Goal: Task Accomplishment & Management: Use online tool/utility

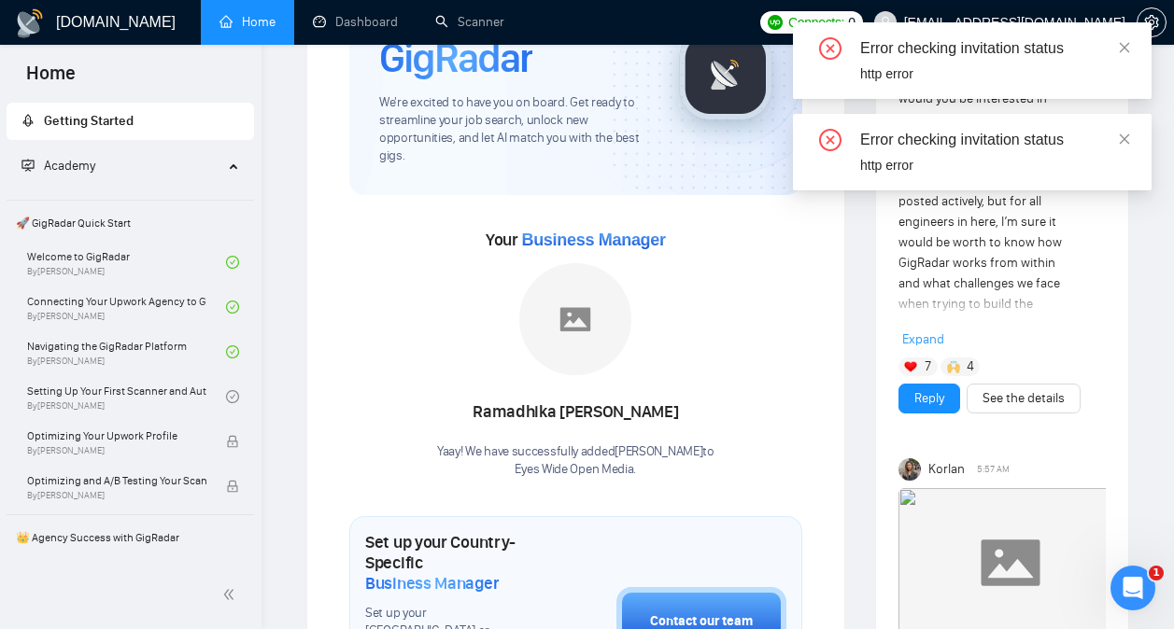
scroll to position [4627, 0]
click at [1128, 49] on icon "close" at bounding box center [1124, 47] width 13 height 13
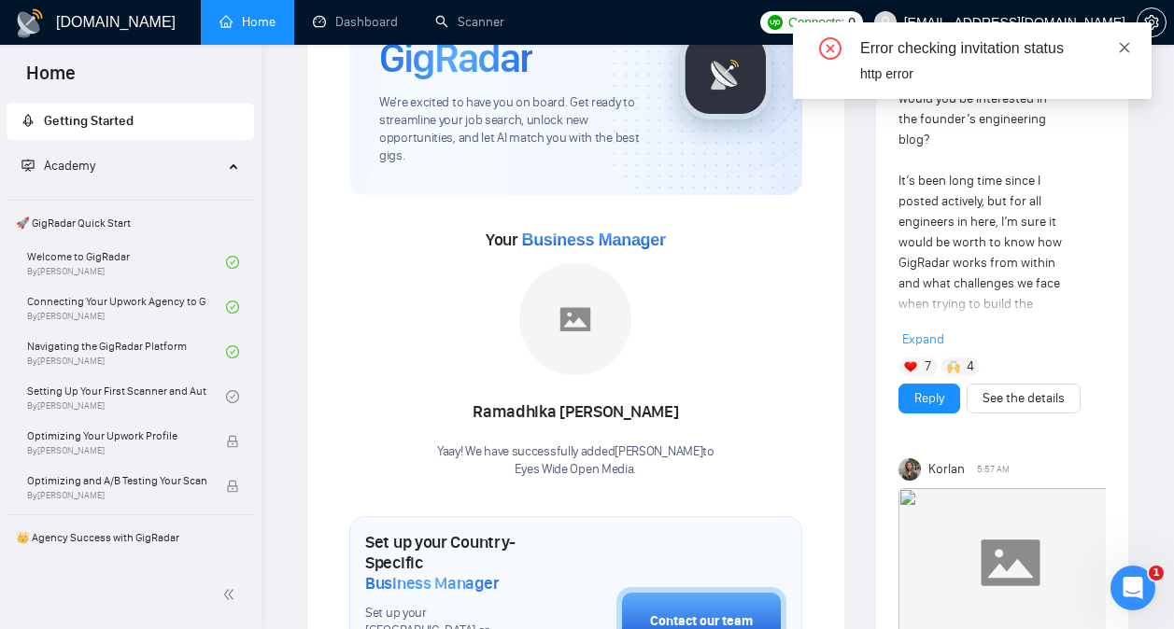
click at [1128, 54] on span at bounding box center [1124, 47] width 13 height 15
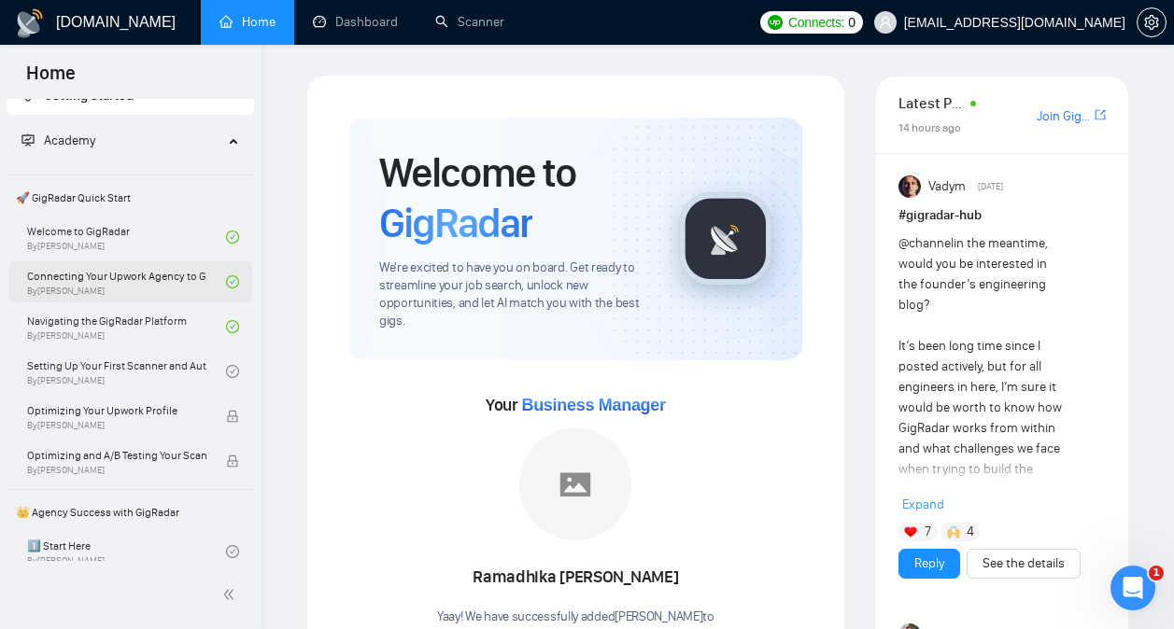
scroll to position [26, 0]
click at [147, 362] on link "Setting Up Your First Scanner and Auto-Bidder By [PERSON_NAME]" at bounding box center [126, 370] width 199 height 41
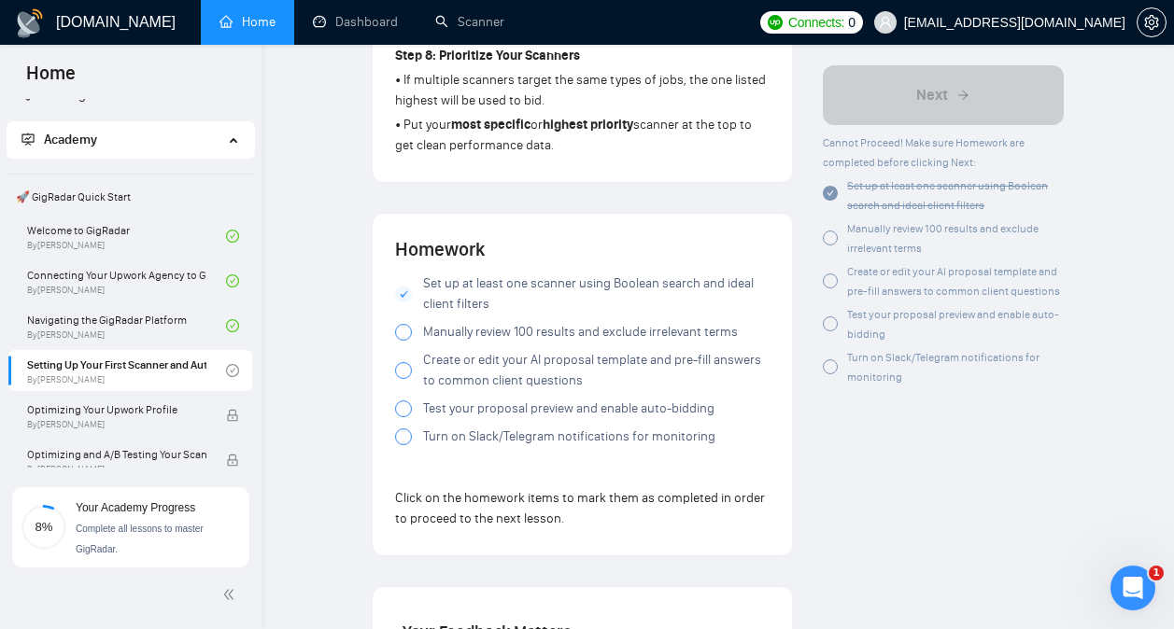
scroll to position [1778, 0]
click at [403, 338] on div at bounding box center [403, 331] width 17 height 17
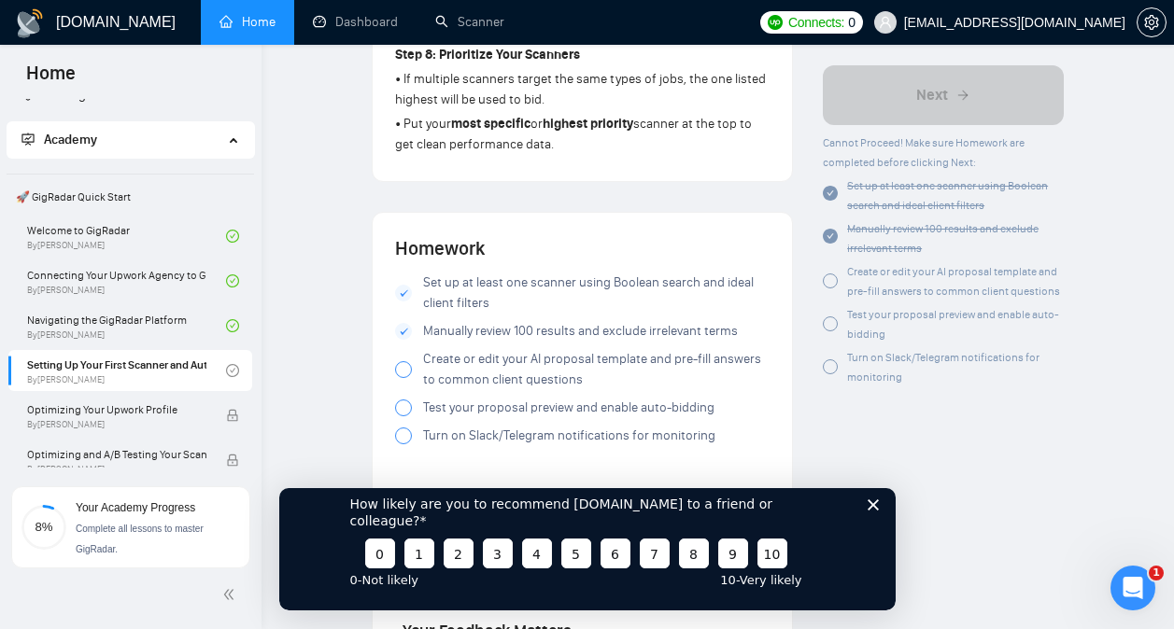
scroll to position [0, 0]
click at [405, 371] on div at bounding box center [403, 369] width 17 height 17
click at [403, 410] on div at bounding box center [403, 408] width 17 height 17
click at [403, 445] on div at bounding box center [403, 436] width 17 height 17
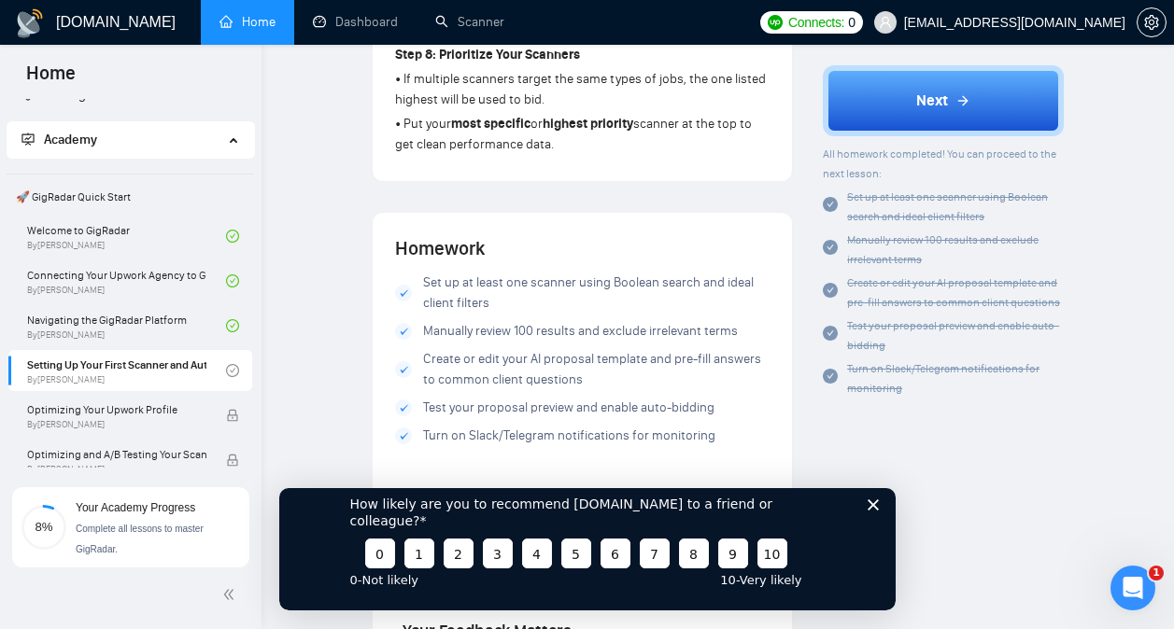
click at [866, 515] on div "How likely are you to recommend [DOMAIN_NAME] to a friend or colleague? 0 1 2 3…" at bounding box center [586, 540] width 616 height 139
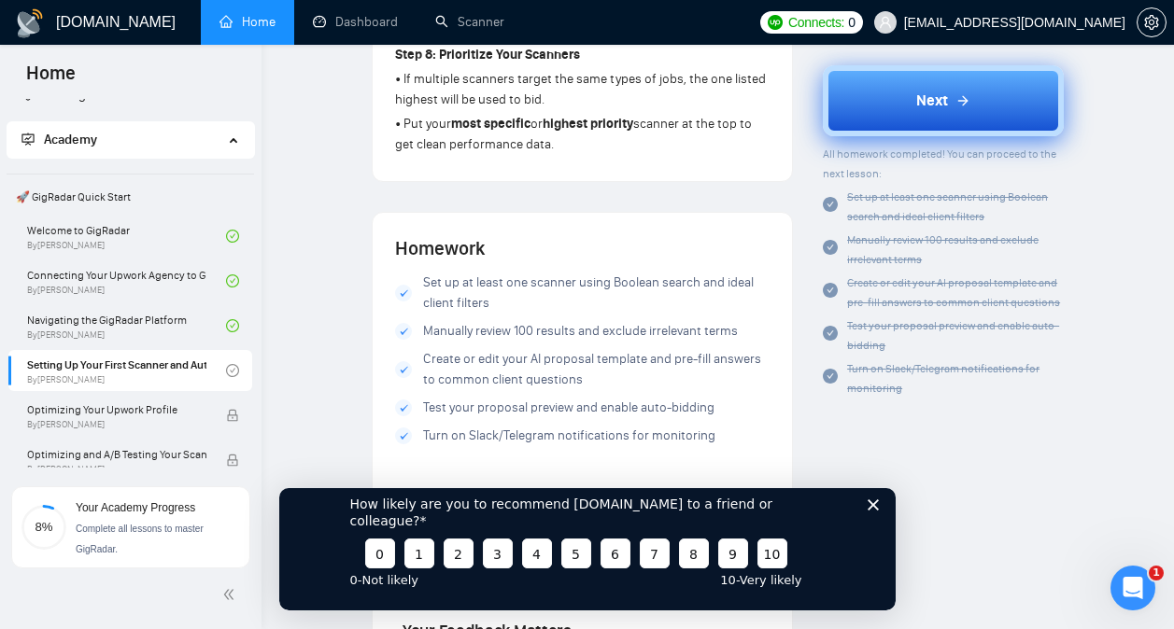
click at [978, 106] on button "Next" at bounding box center [943, 100] width 241 height 71
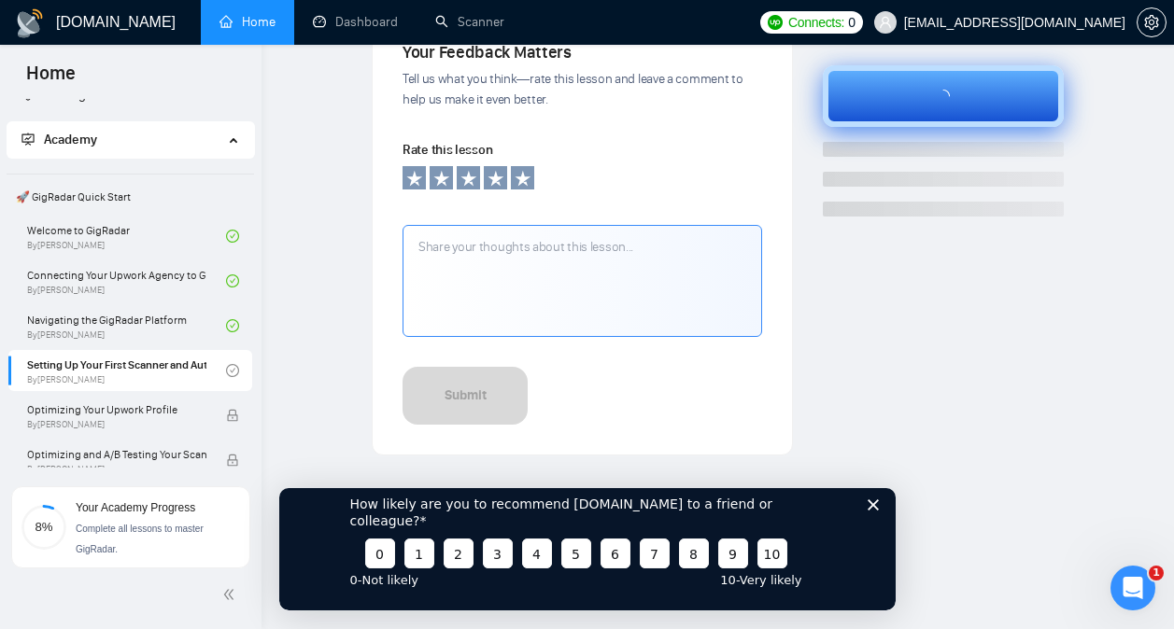
scroll to position [388, 0]
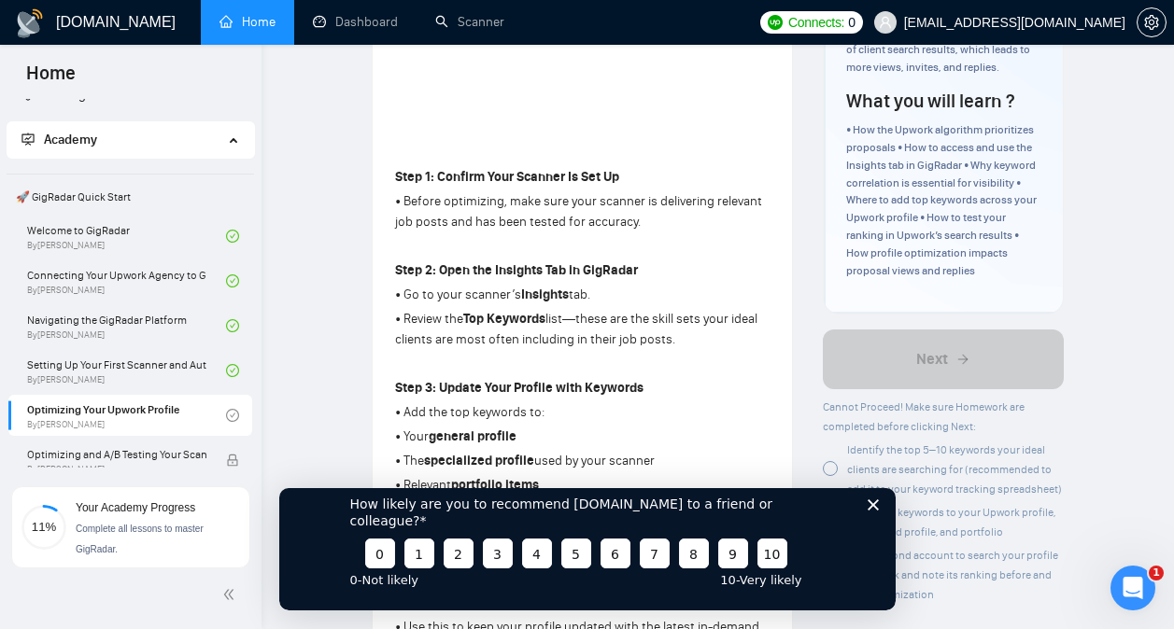
click at [871, 510] on polygon "Close survey" at bounding box center [872, 504] width 11 height 11
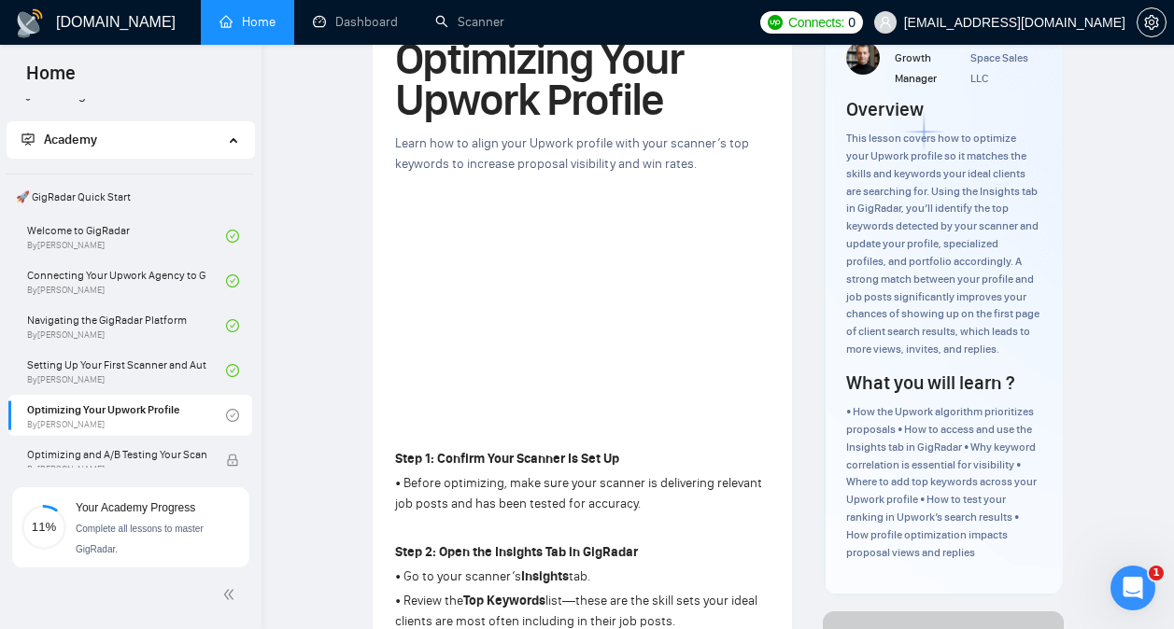
scroll to position [4627, 0]
click at [824, 149] on div "Author [PERSON_NAME] Growth Manager Space Sales LLC Overview This lesson covers…" at bounding box center [943, 283] width 239 height 625
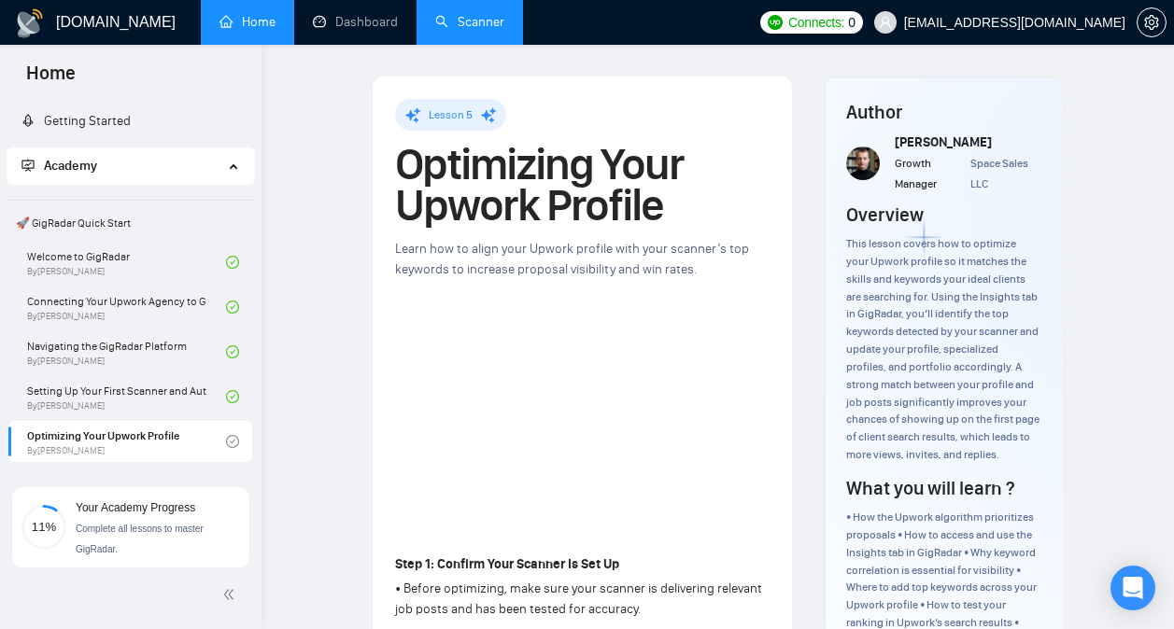
click at [474, 28] on link "Scanner" at bounding box center [469, 22] width 69 height 16
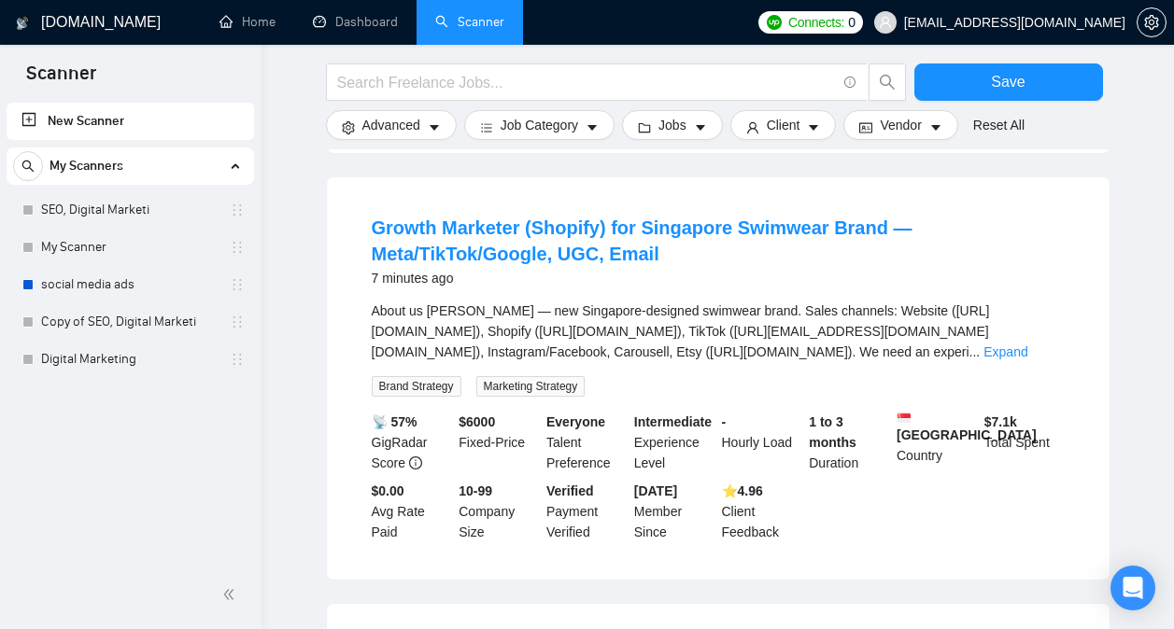
scroll to position [556, 0]
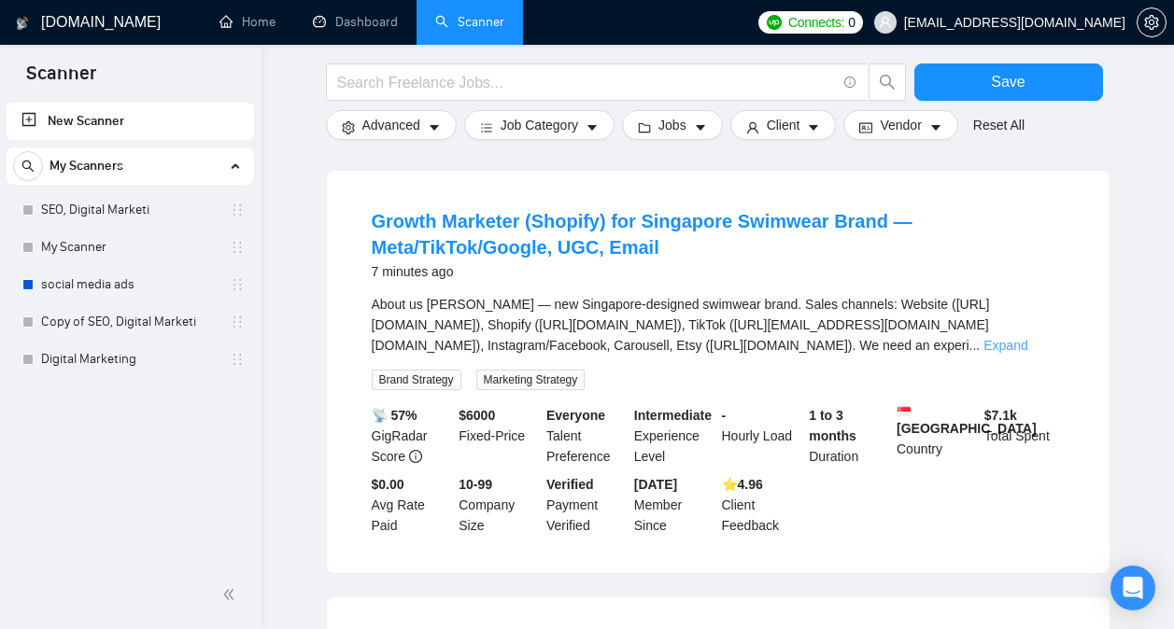
click at [1027, 353] on link "Expand" at bounding box center [1005, 345] width 44 height 15
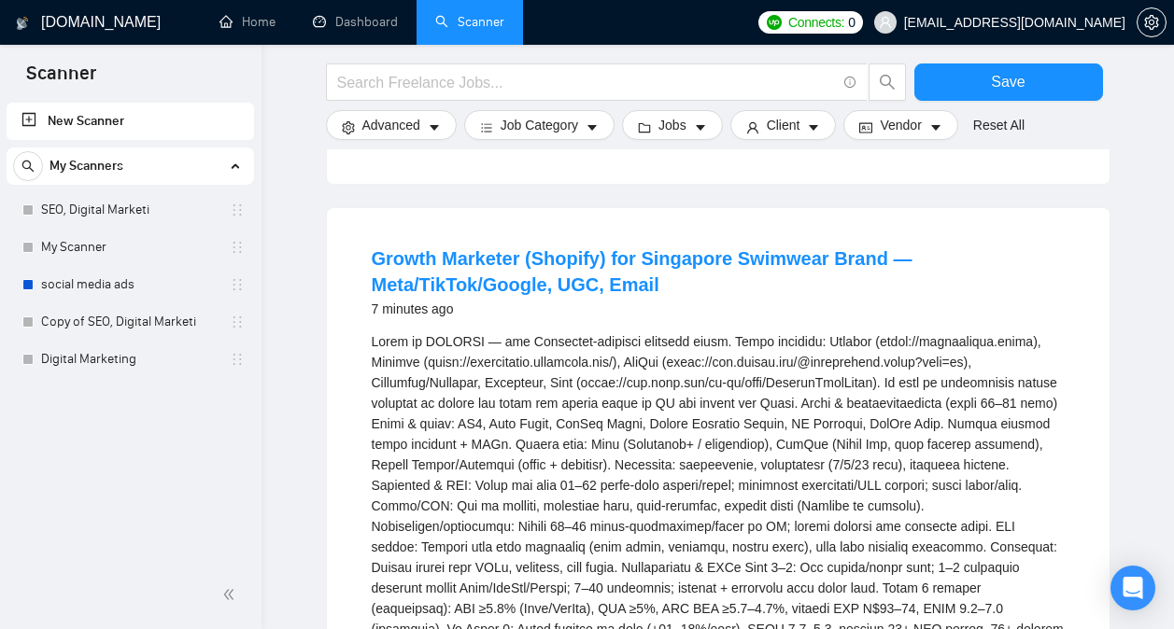
scroll to position [517, 0]
click at [785, 265] on link "Growth Marketer (Shopify) for Singapore Swimwear Brand — Meta/TikTok/Google, UG…" at bounding box center [642, 272] width 541 height 47
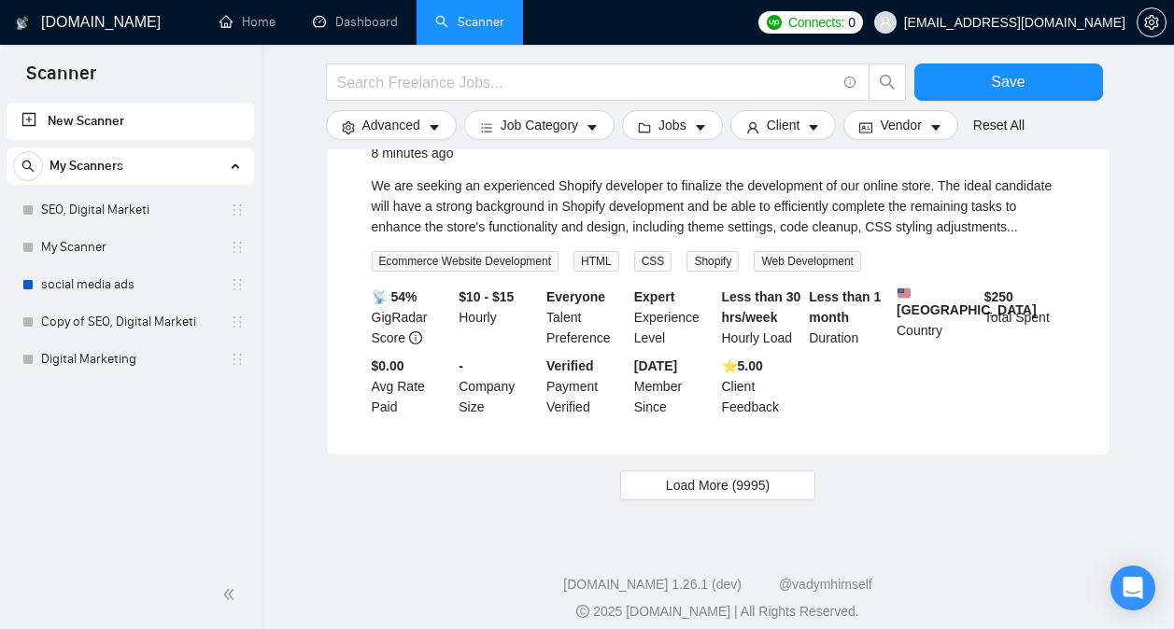
scroll to position [2298, 0]
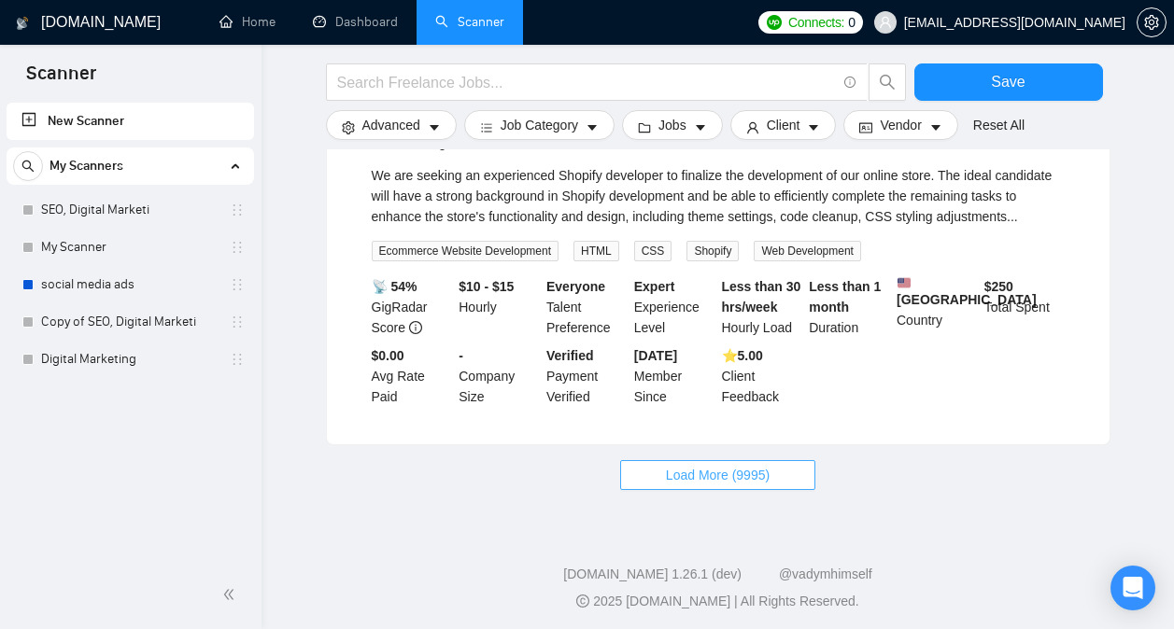
click at [743, 471] on span "Load More (9995)" at bounding box center [718, 475] width 104 height 21
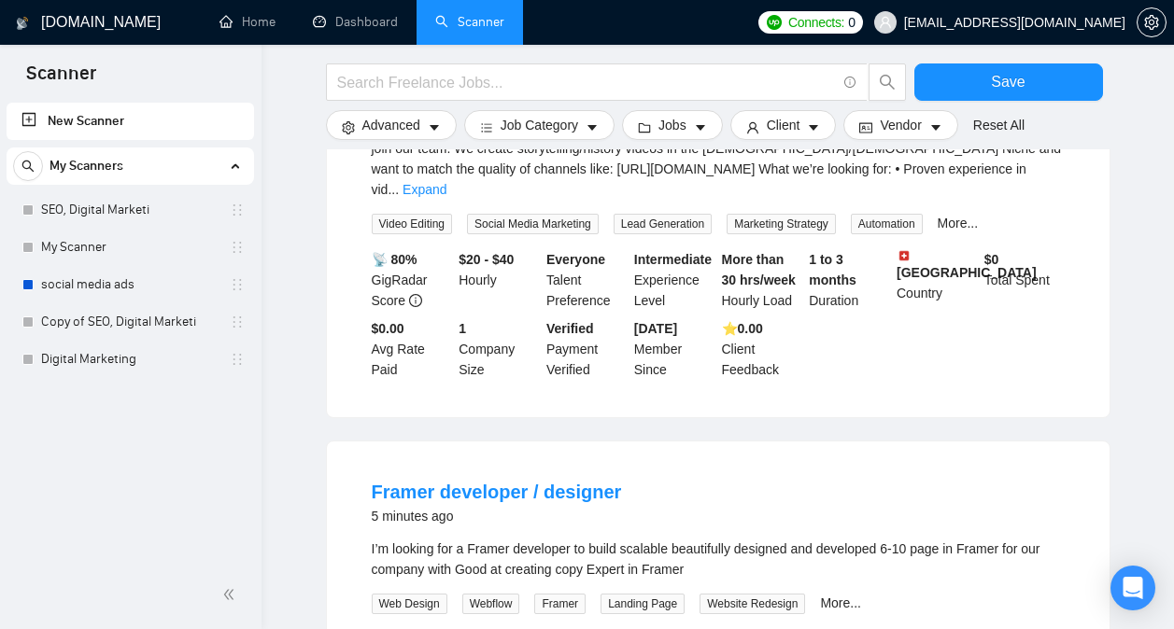
scroll to position [3602, 0]
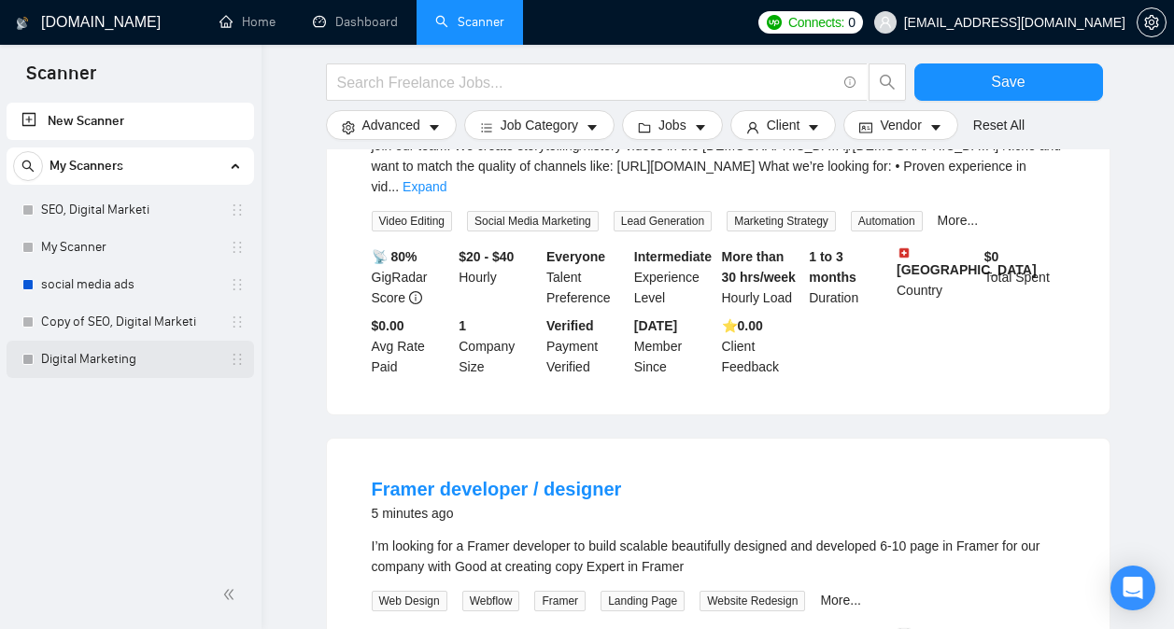
click at [140, 357] on link "Digital Marketing" at bounding box center [129, 359] width 177 height 37
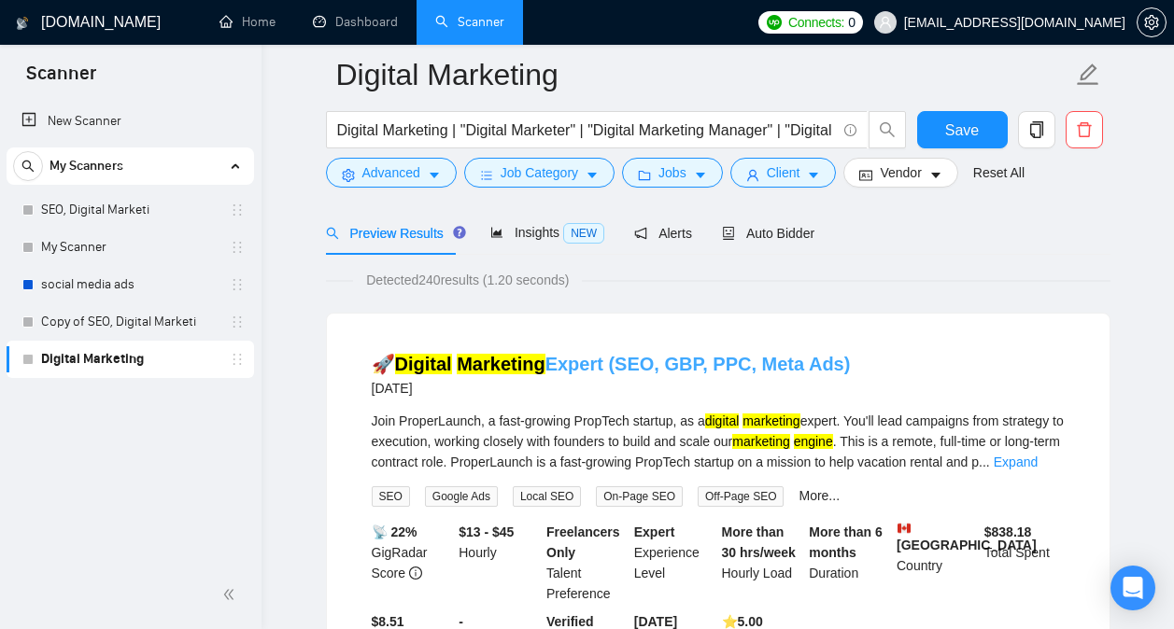
scroll to position [100, 0]
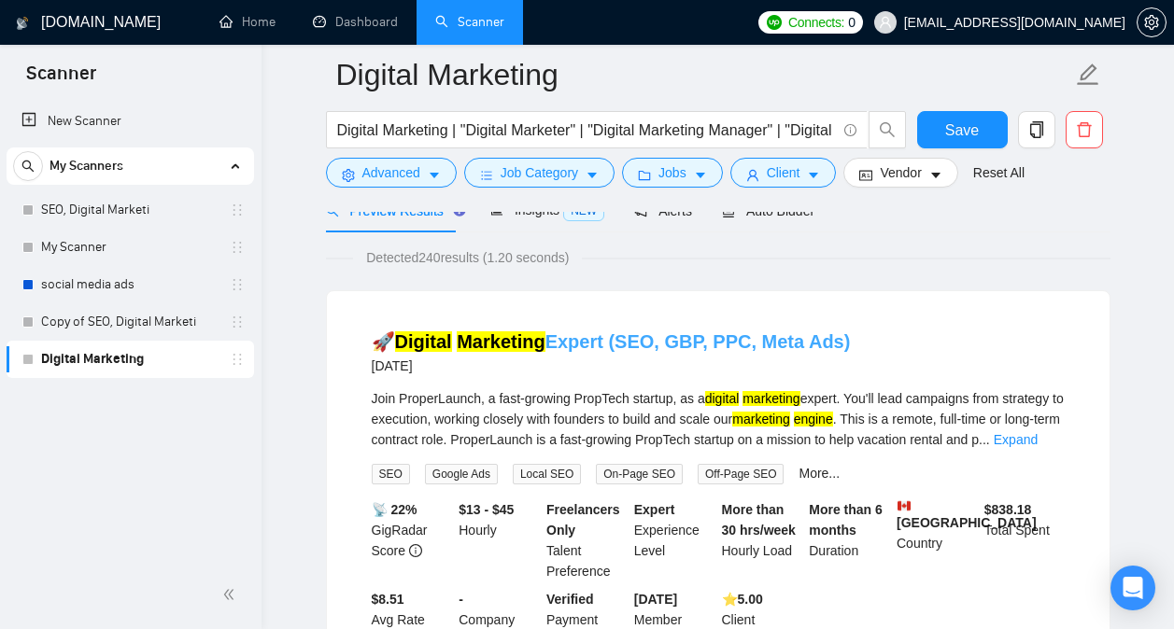
click at [762, 345] on link "🚀 Digital Marketing Expert (SEO, GBP, PPC, Meta Ads)" at bounding box center [611, 342] width 479 height 21
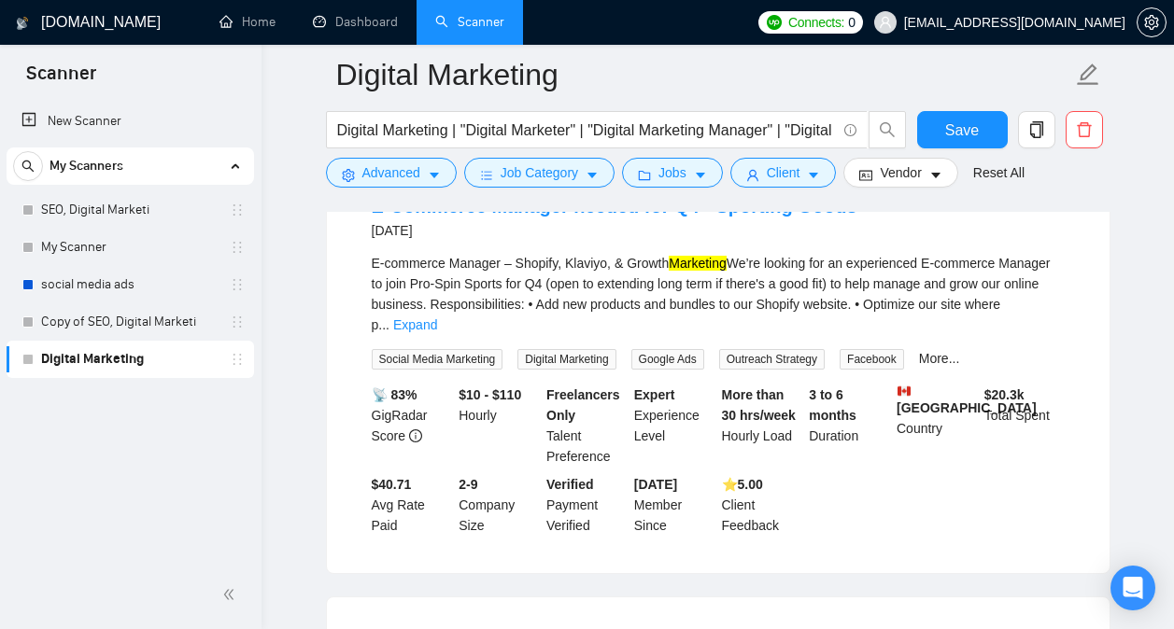
scroll to position [1530, 0]
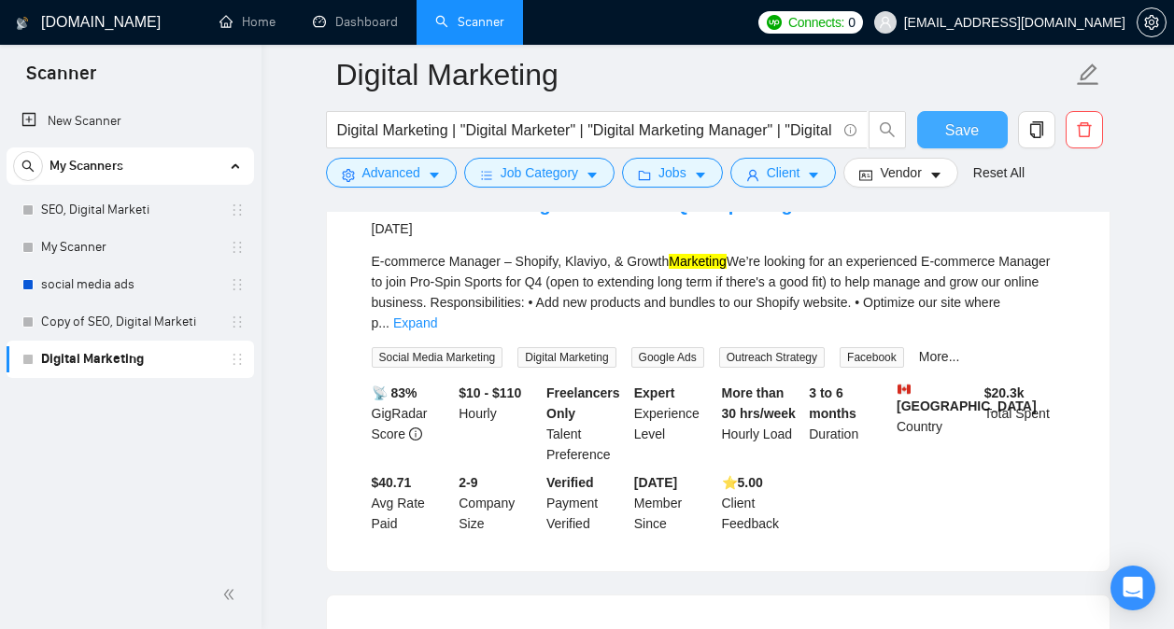
click at [963, 131] on span "Save" at bounding box center [962, 130] width 34 height 23
click at [961, 132] on span "Save" at bounding box center [962, 130] width 34 height 23
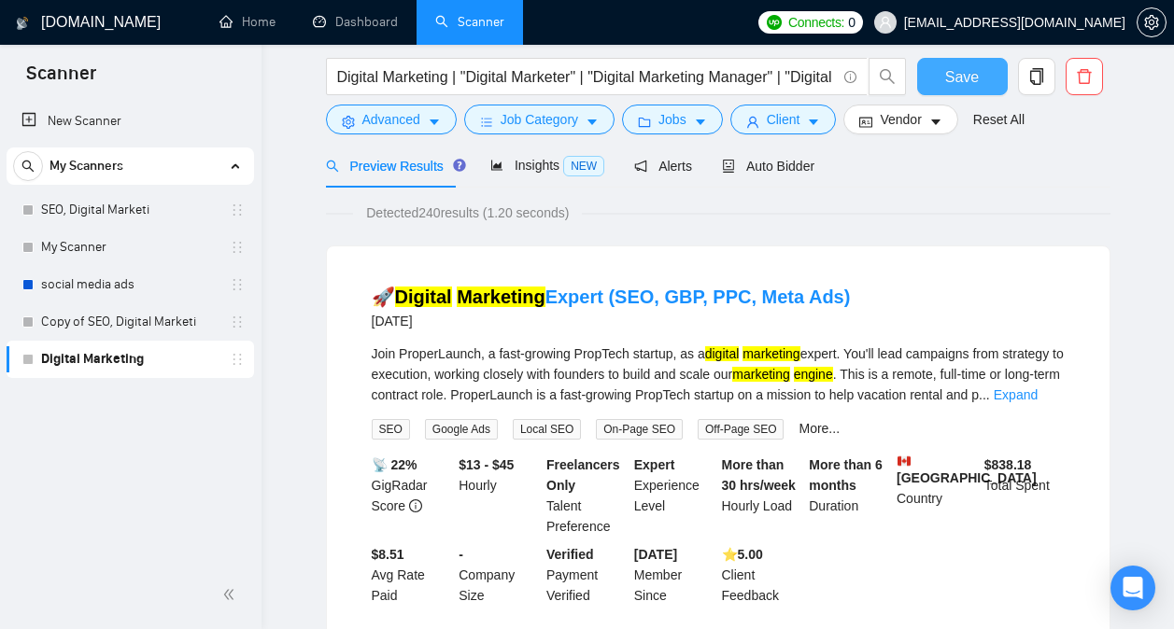
scroll to position [0, 0]
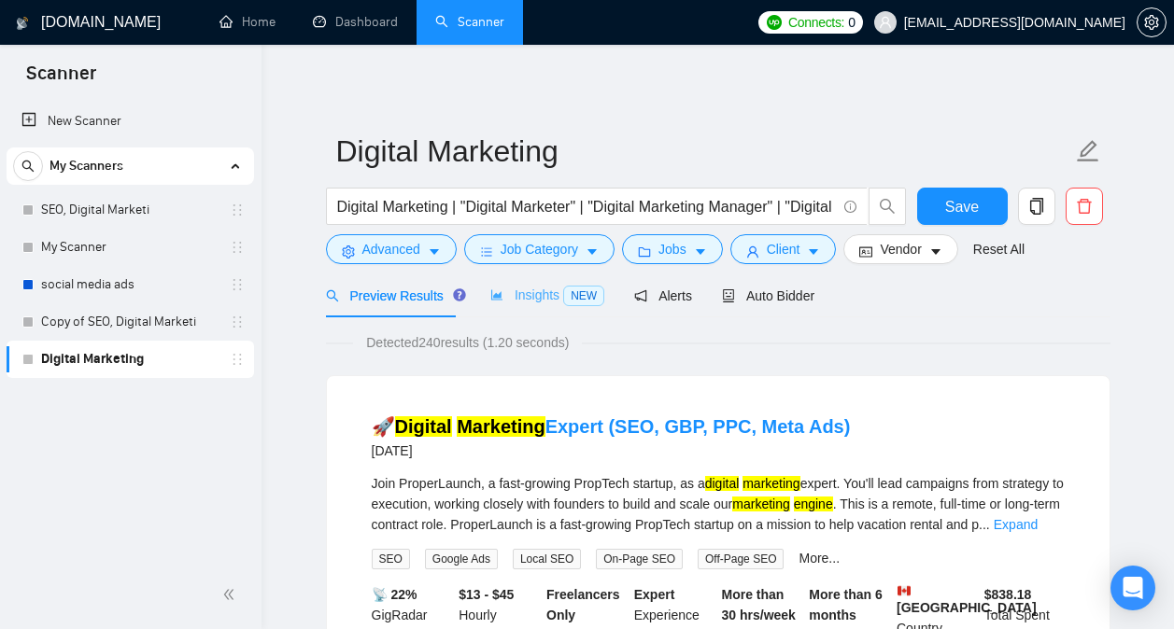
click at [543, 306] on div "Insights NEW" at bounding box center [547, 296] width 114 height 44
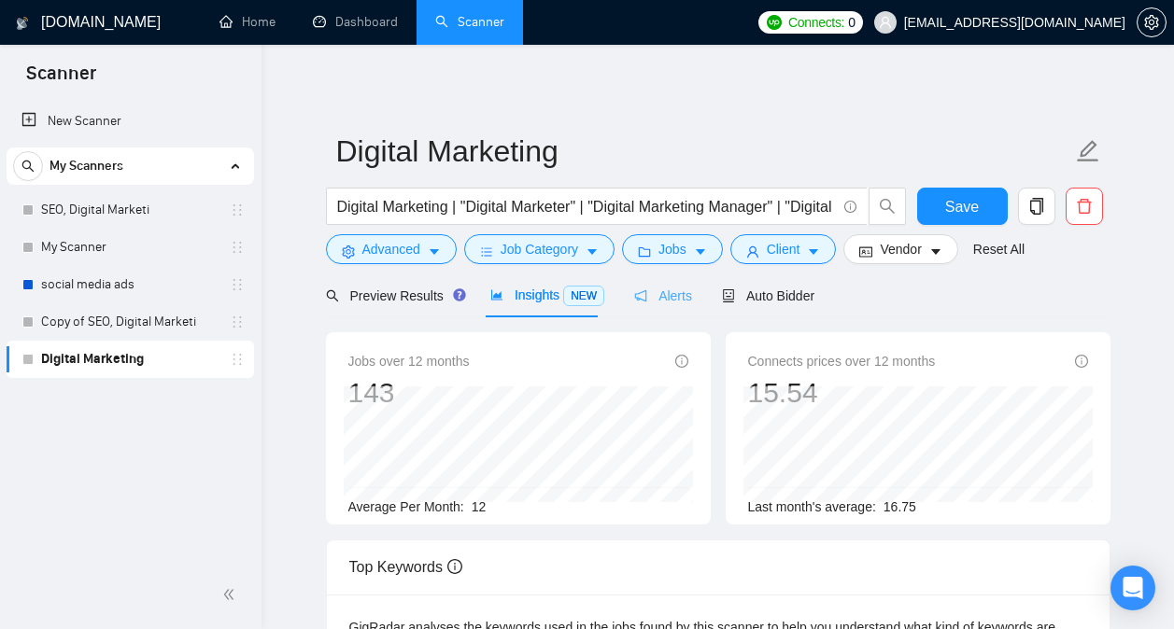
click at [672, 314] on div "Alerts" at bounding box center [663, 296] width 58 height 44
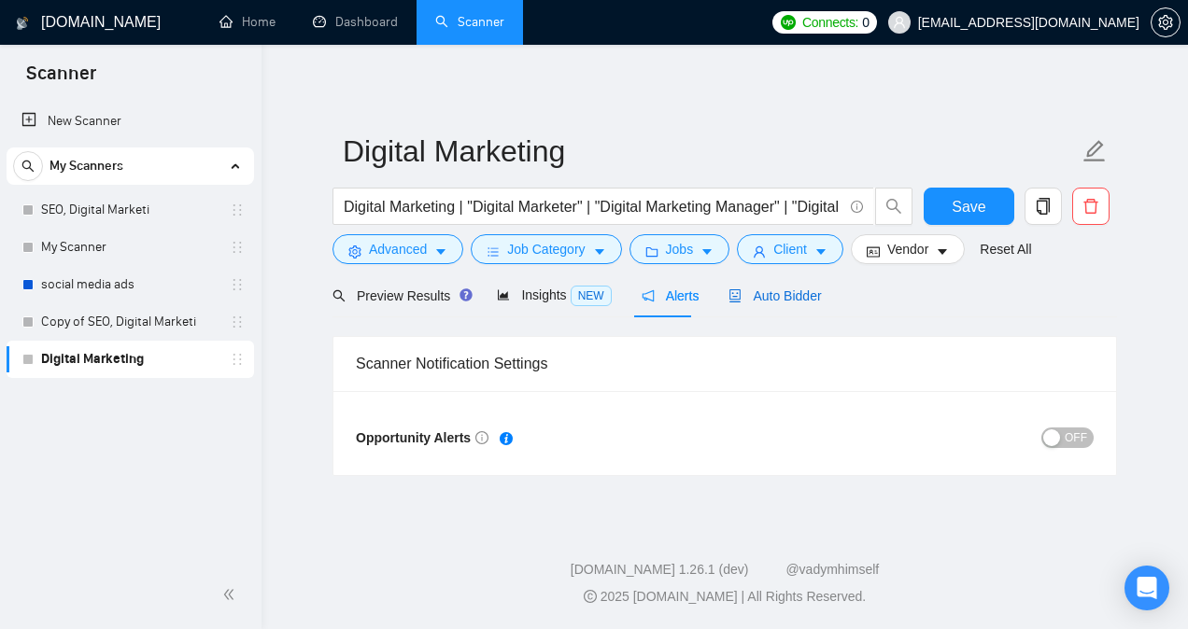
click at [758, 304] on div "Auto Bidder" at bounding box center [774, 296] width 92 height 21
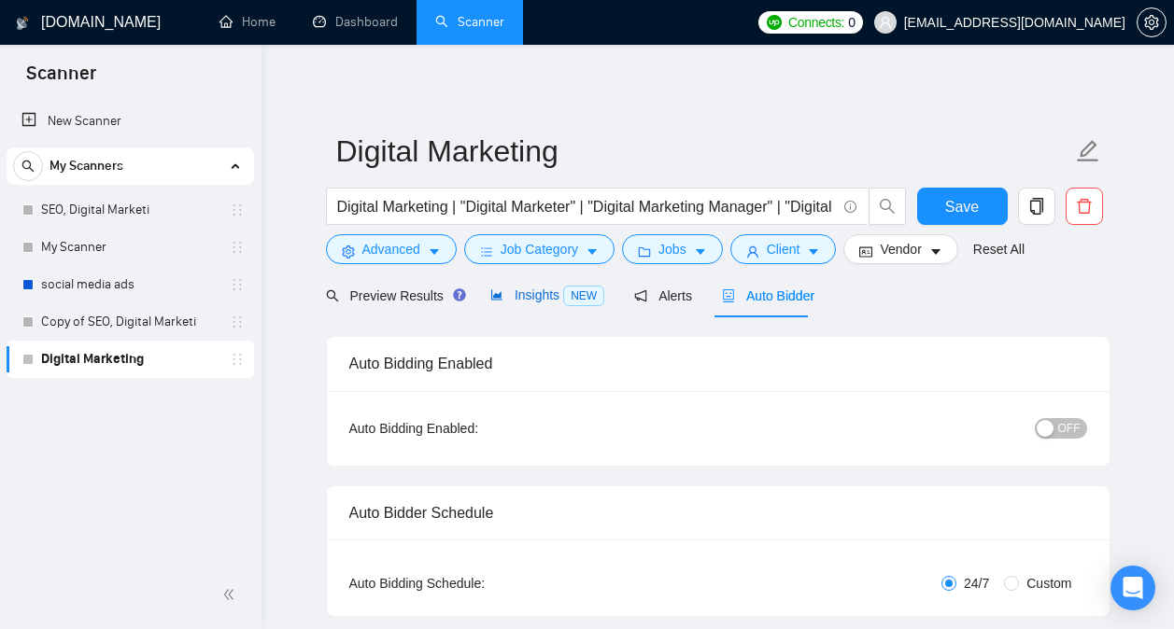
click at [549, 296] on span "Insights NEW" at bounding box center [547, 295] width 114 height 15
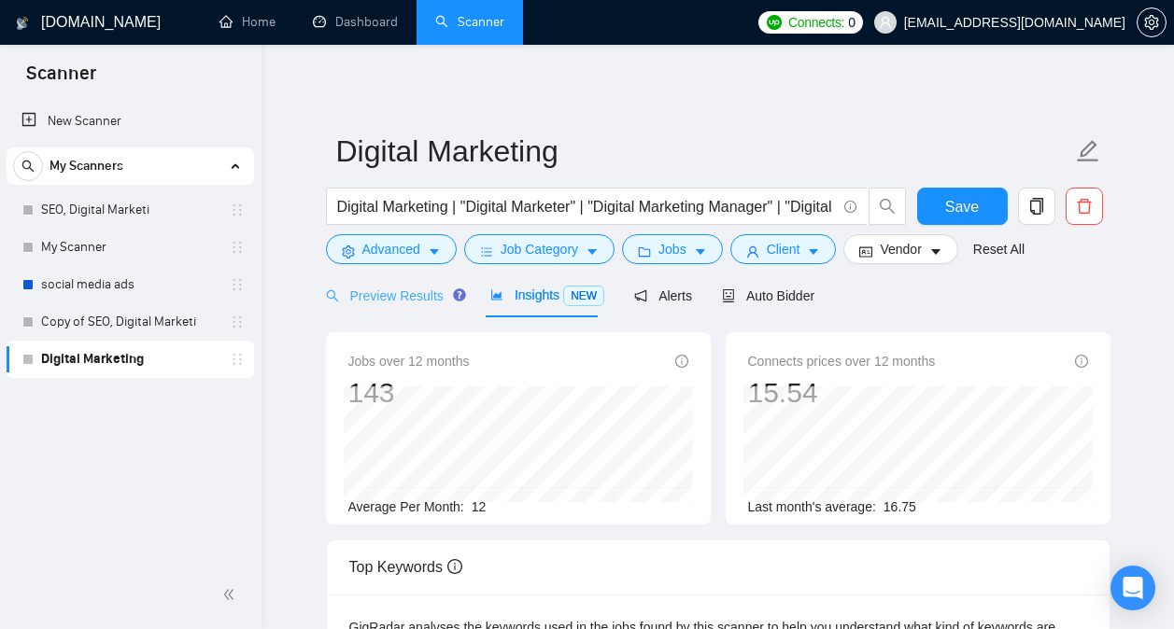
click at [396, 308] on div "Preview Results" at bounding box center [393, 296] width 134 height 44
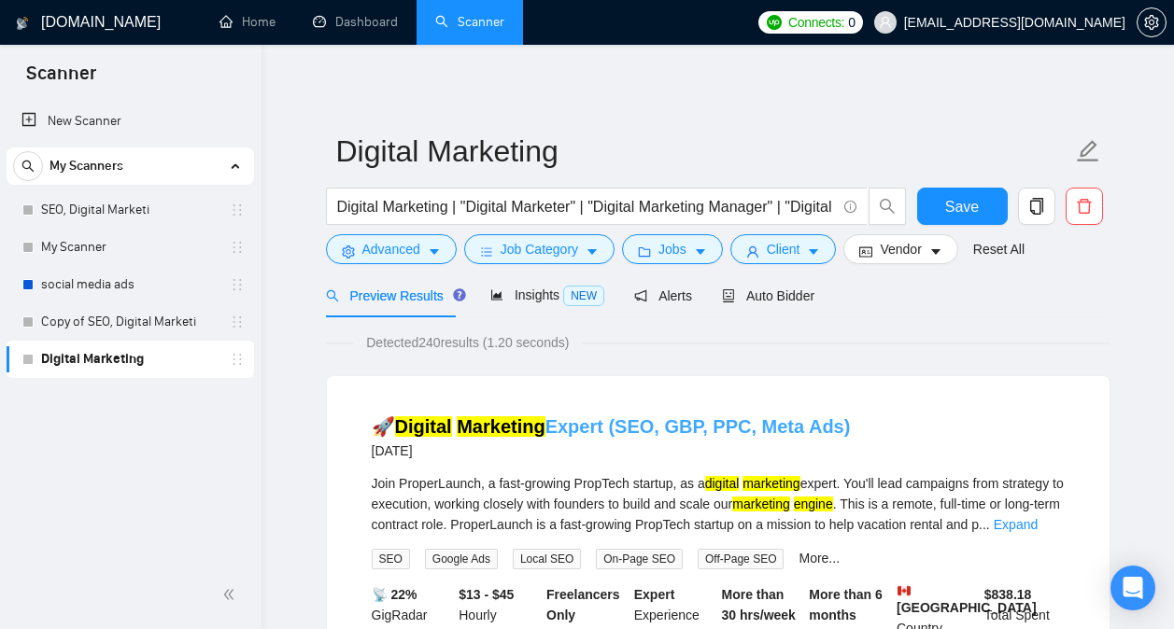
click at [572, 426] on link "🚀 Digital Marketing Expert (SEO, GBP, PPC, Meta Ads)" at bounding box center [611, 427] width 479 height 21
click at [522, 302] on span "Insights NEW" at bounding box center [547, 295] width 114 height 15
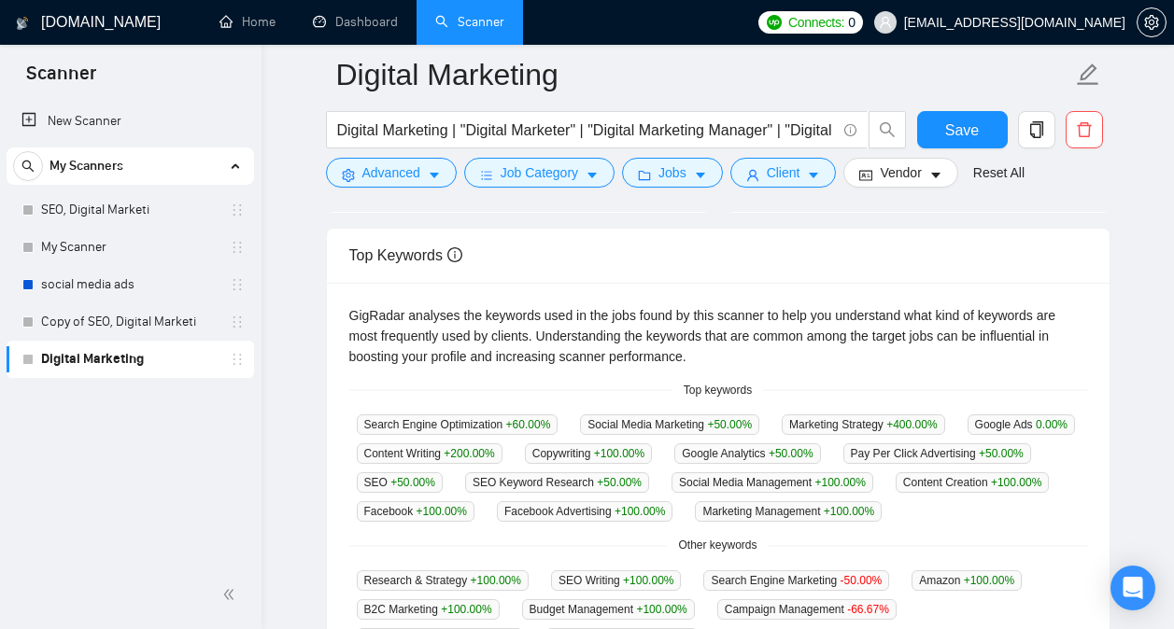
scroll to position [333, 0]
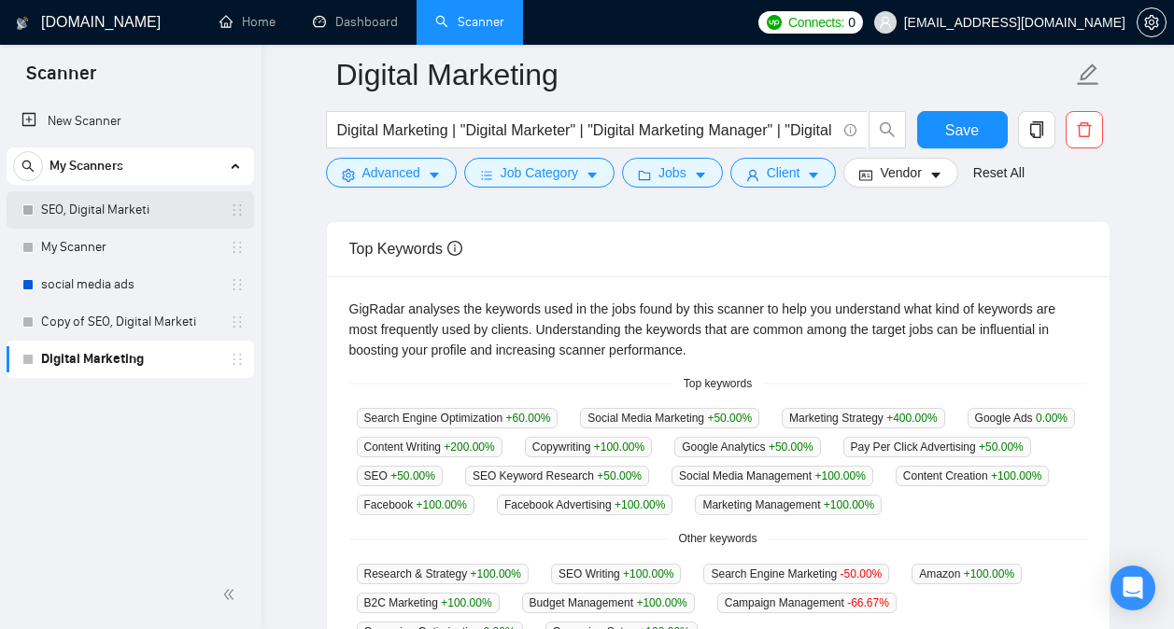
click at [131, 217] on link "SEO, Digital Marketi" at bounding box center [129, 209] width 177 height 37
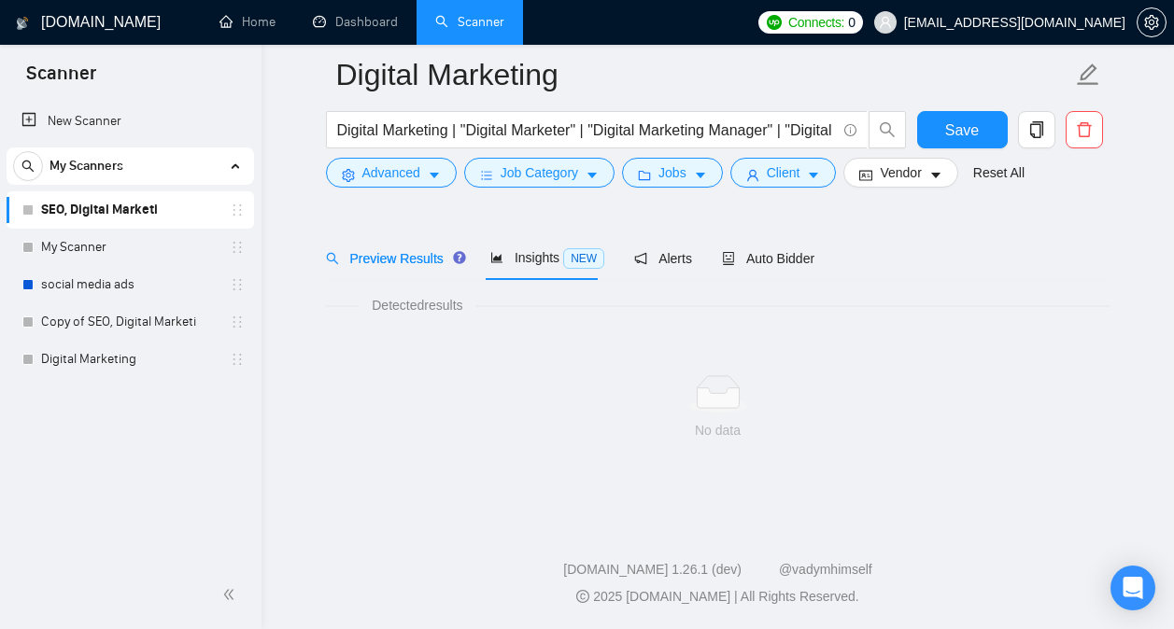
scroll to position [52, 0]
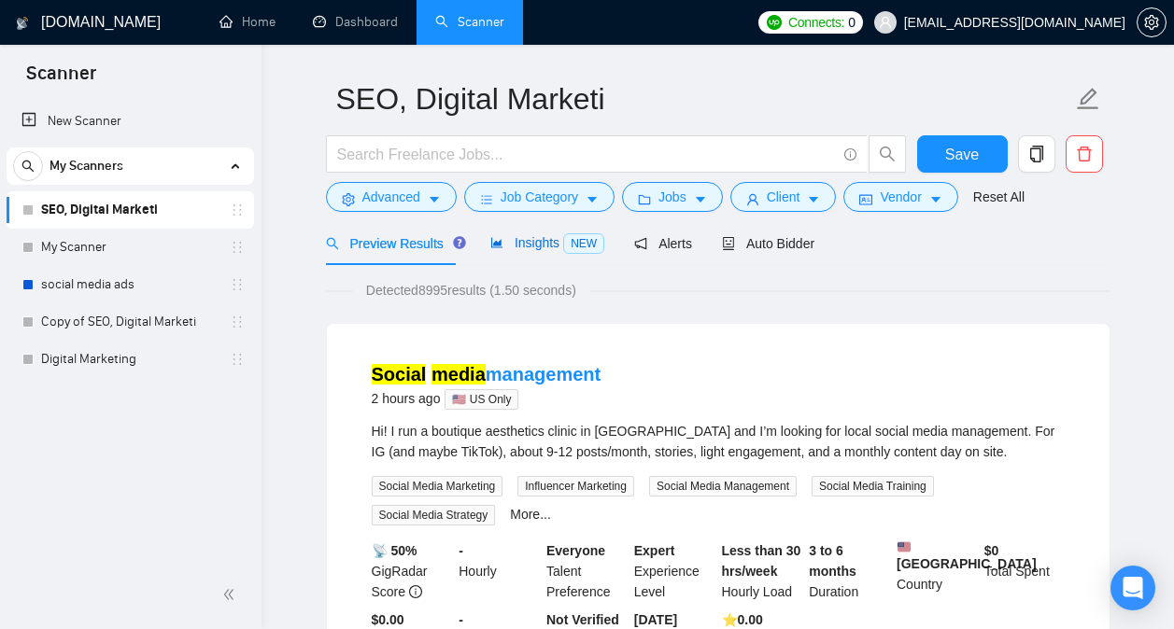
click at [521, 247] on span "Insights NEW" at bounding box center [547, 242] width 114 height 15
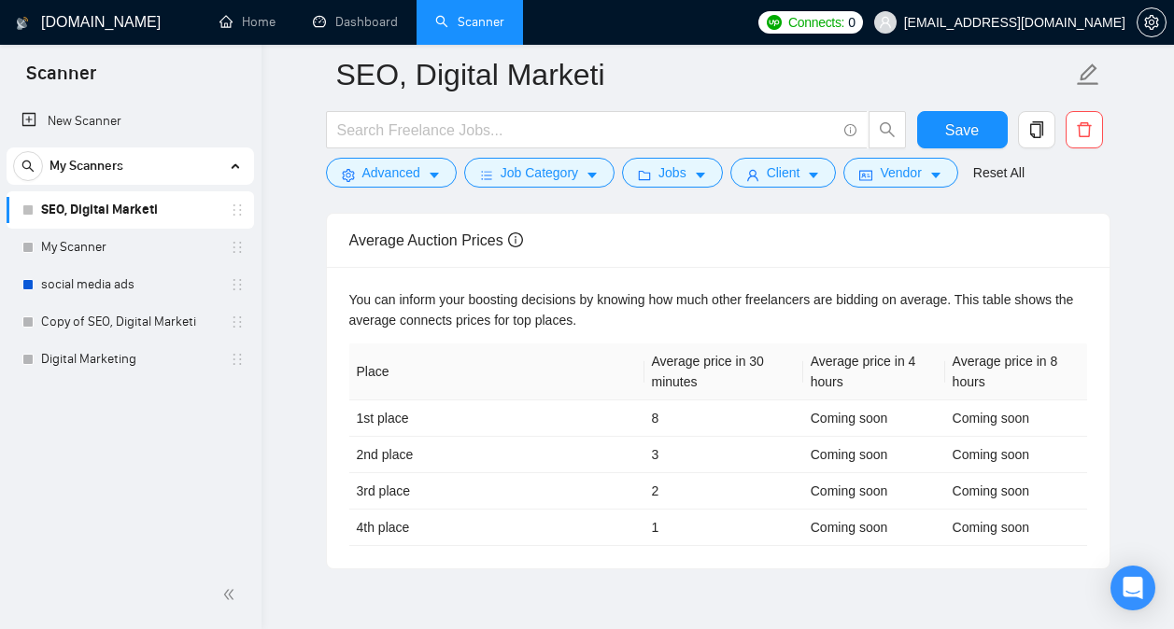
scroll to position [831, 0]
click at [129, 316] on link "Copy of SEO, Digital Marketi" at bounding box center [129, 322] width 177 height 37
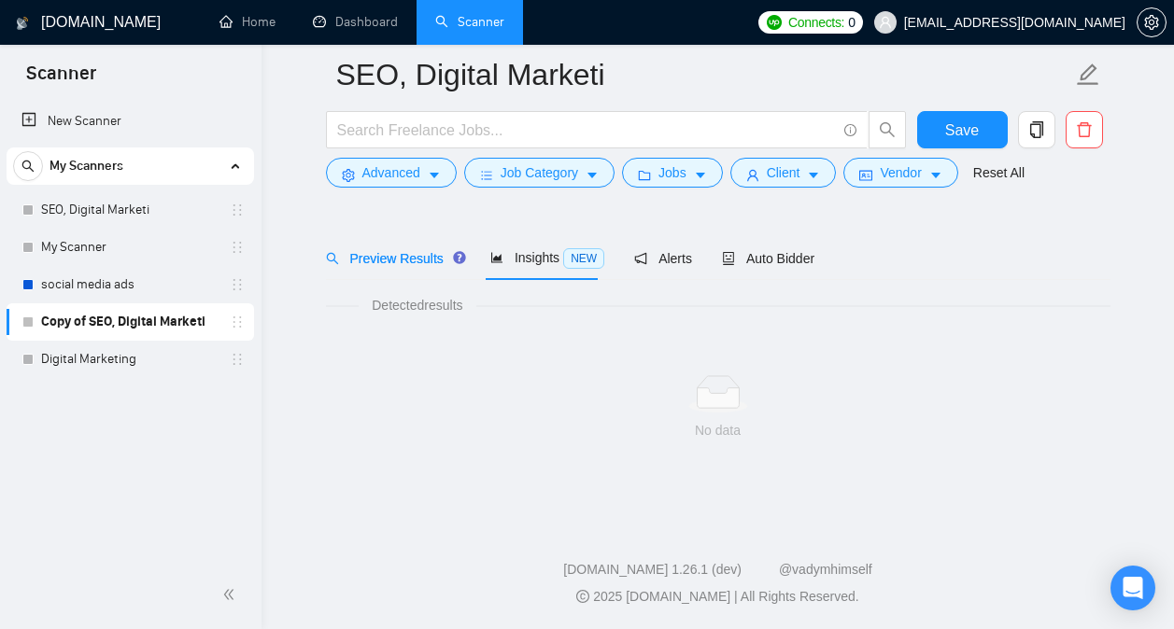
scroll to position [52, 0]
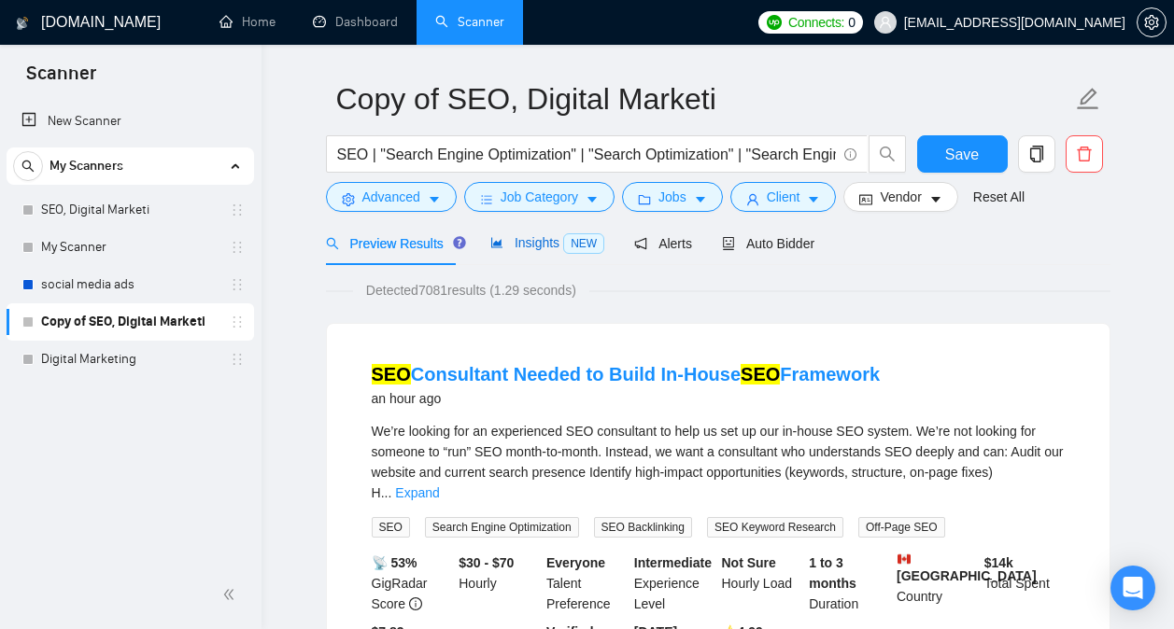
click at [536, 236] on span "Insights NEW" at bounding box center [547, 242] width 114 height 15
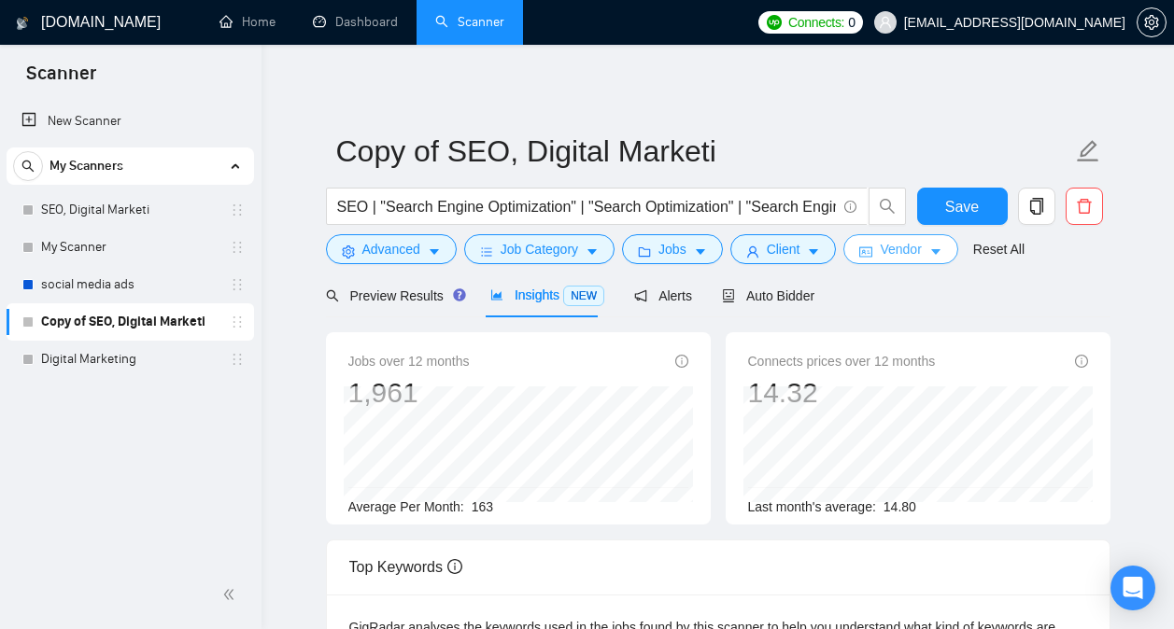
click at [882, 263] on button "Vendor" at bounding box center [900, 249] width 114 height 30
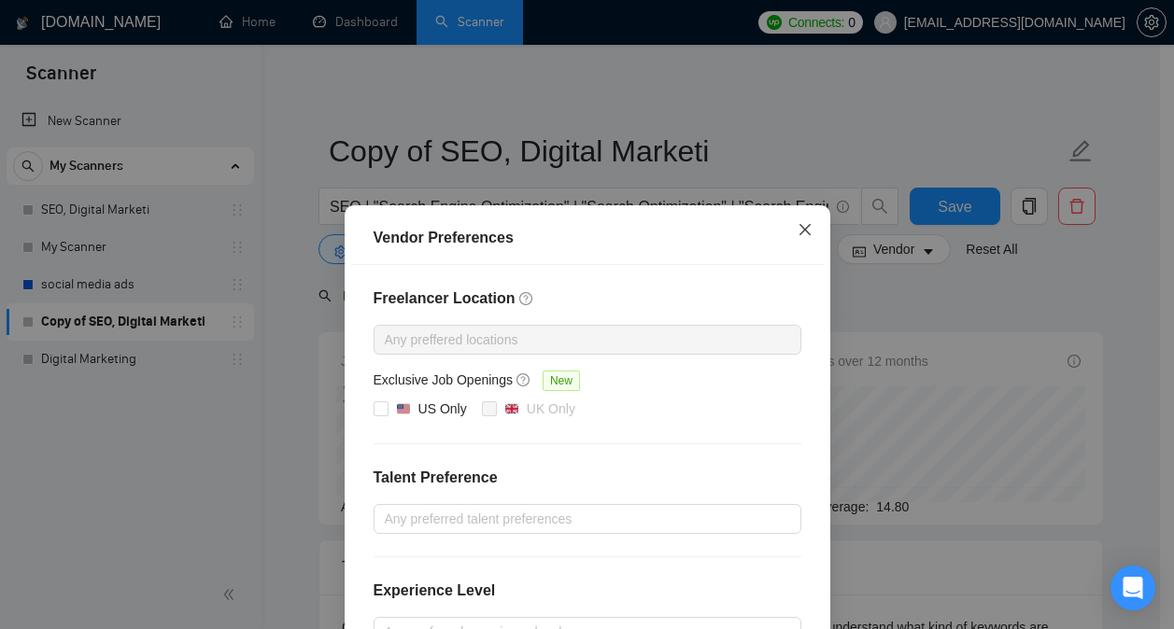
click at [798, 236] on icon "close" at bounding box center [805, 229] width 15 height 15
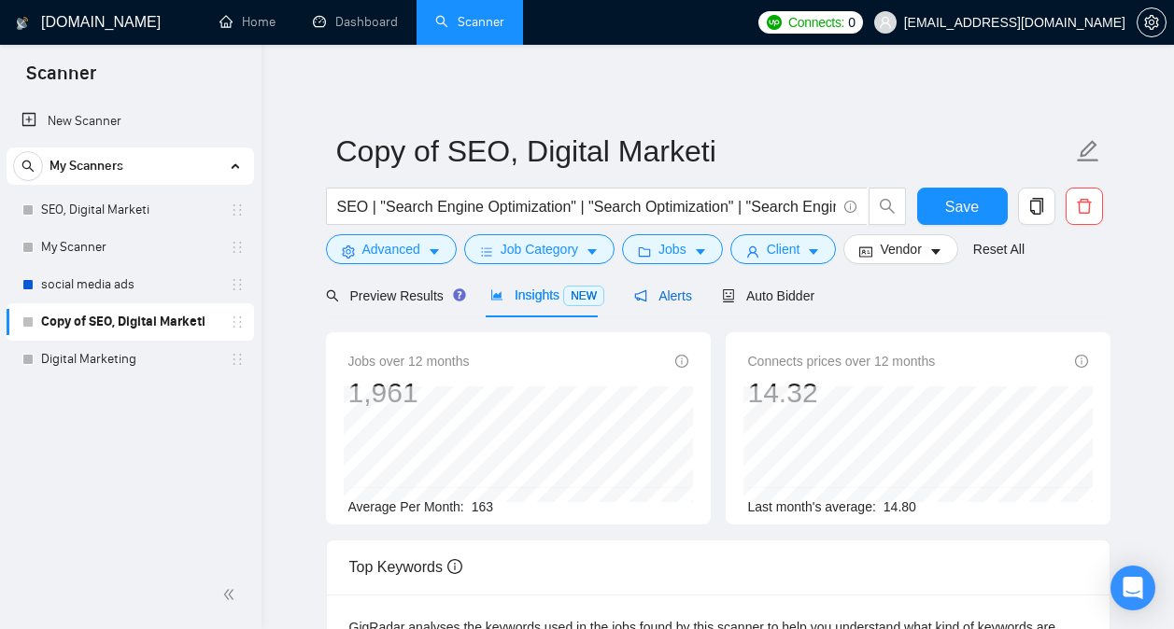
click at [675, 305] on div "Alerts" at bounding box center [663, 296] width 58 height 21
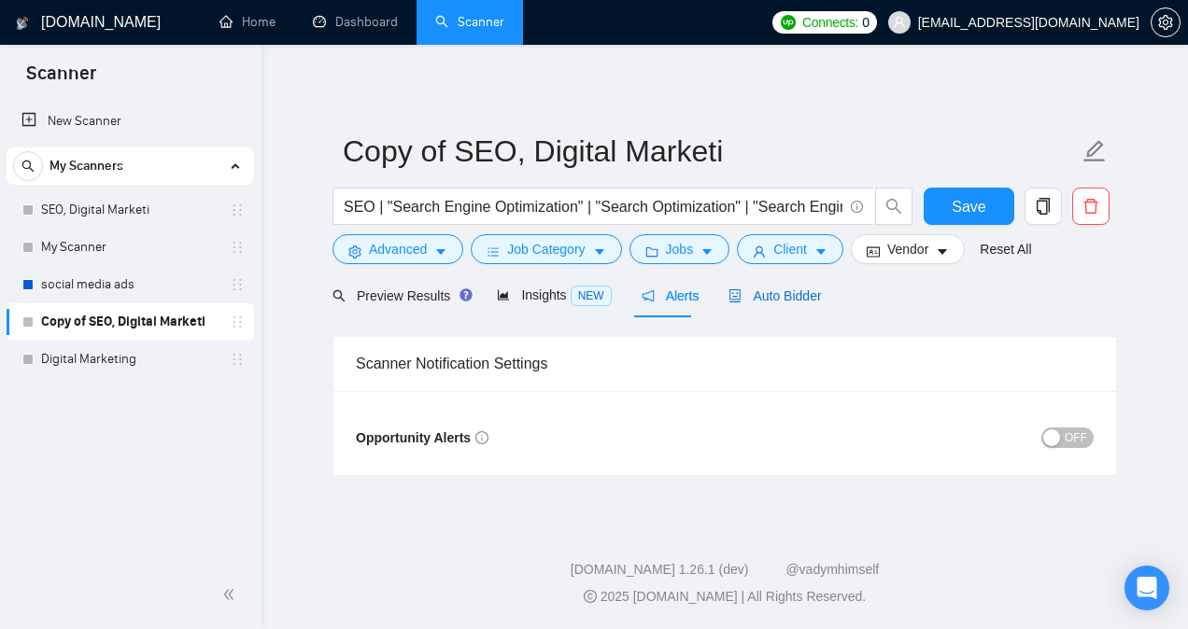
click at [754, 304] on div "Auto Bidder" at bounding box center [774, 296] width 92 height 21
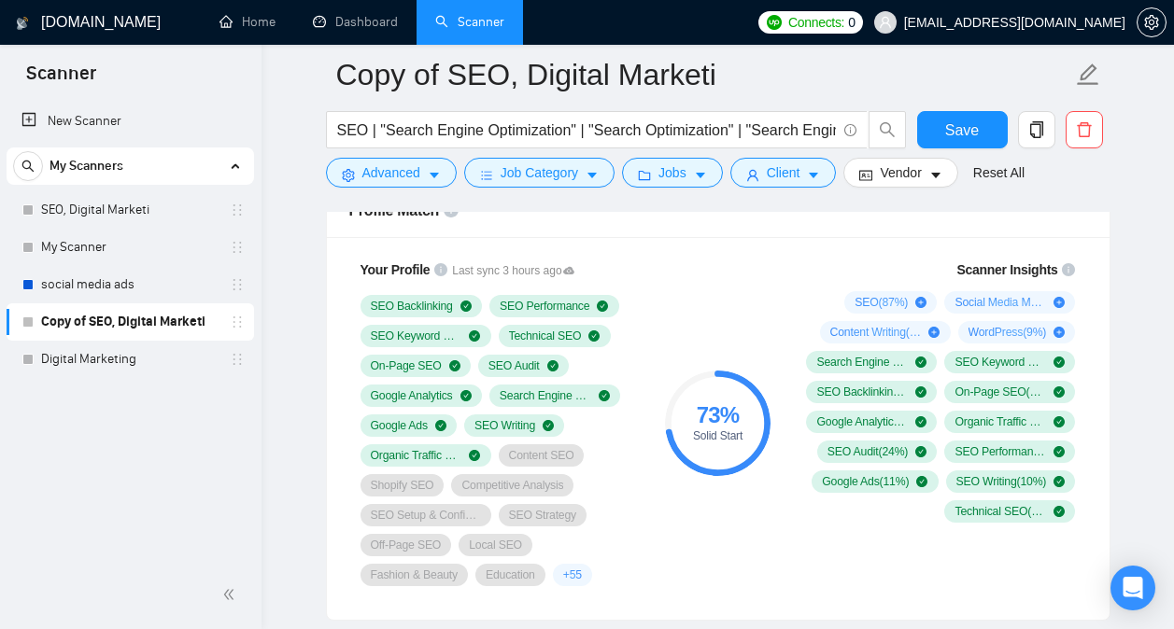
scroll to position [1246, 0]
click at [102, 352] on link "Digital Marketing" at bounding box center [129, 359] width 177 height 37
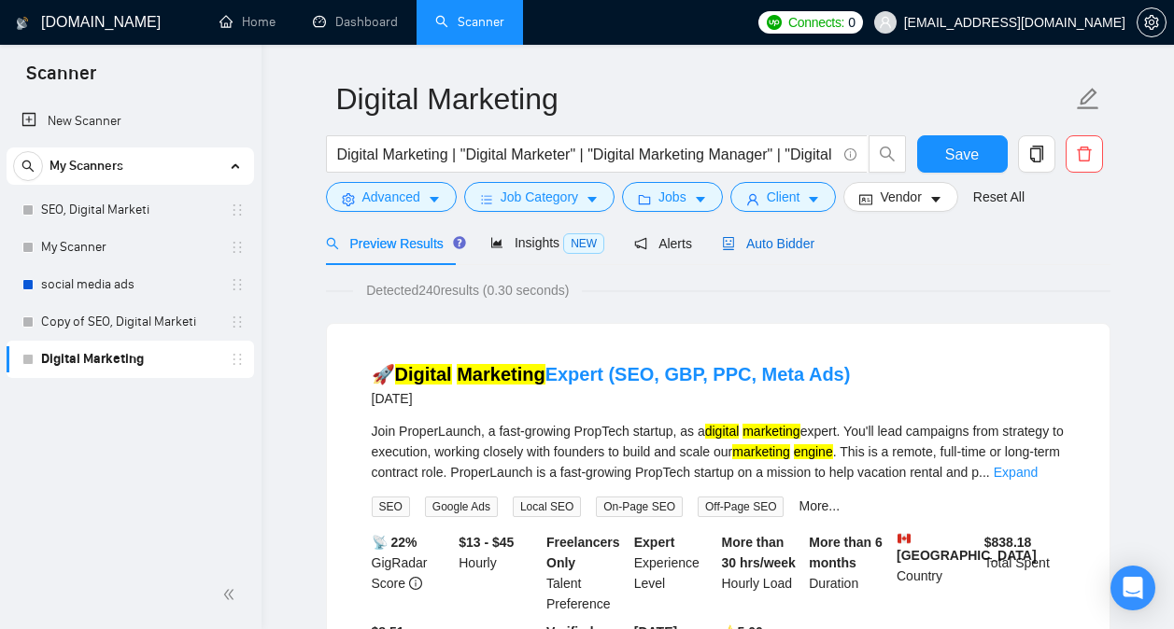
click at [783, 247] on span "Auto Bidder" at bounding box center [768, 243] width 92 height 15
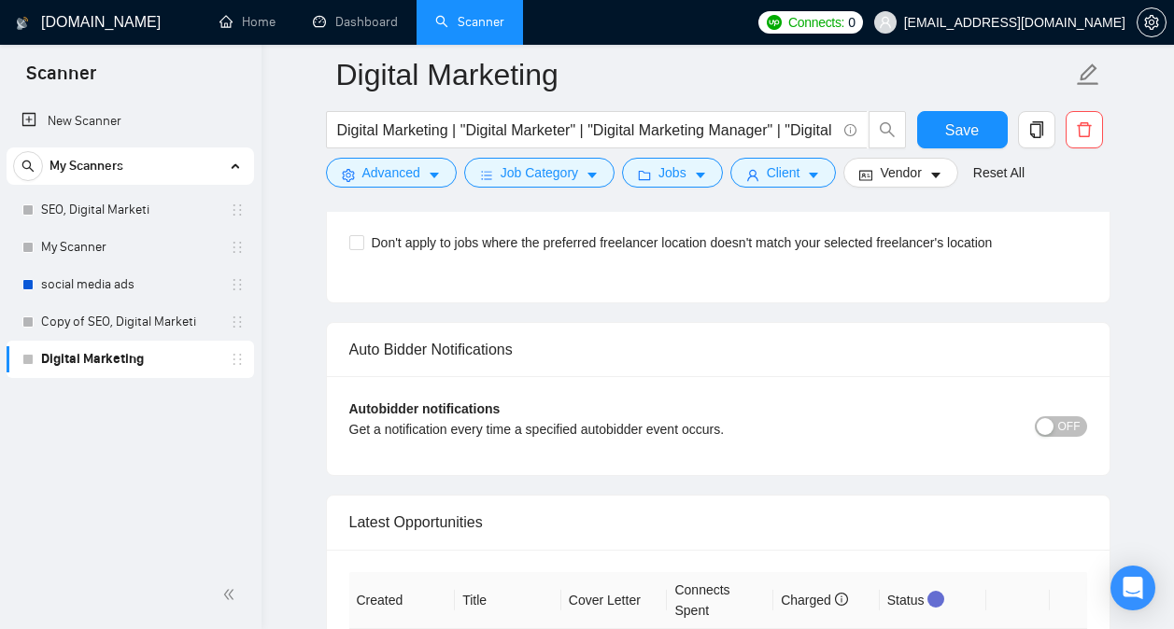
scroll to position [4554, 0]
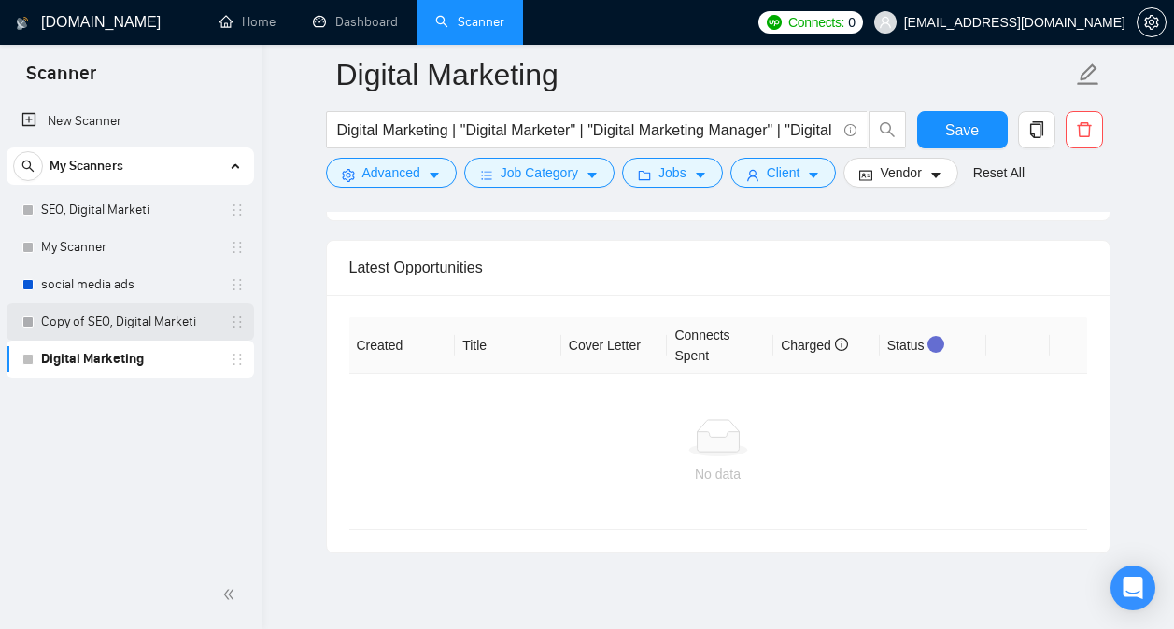
click at [125, 322] on link "Copy of SEO, Digital Marketi" at bounding box center [129, 322] width 177 height 37
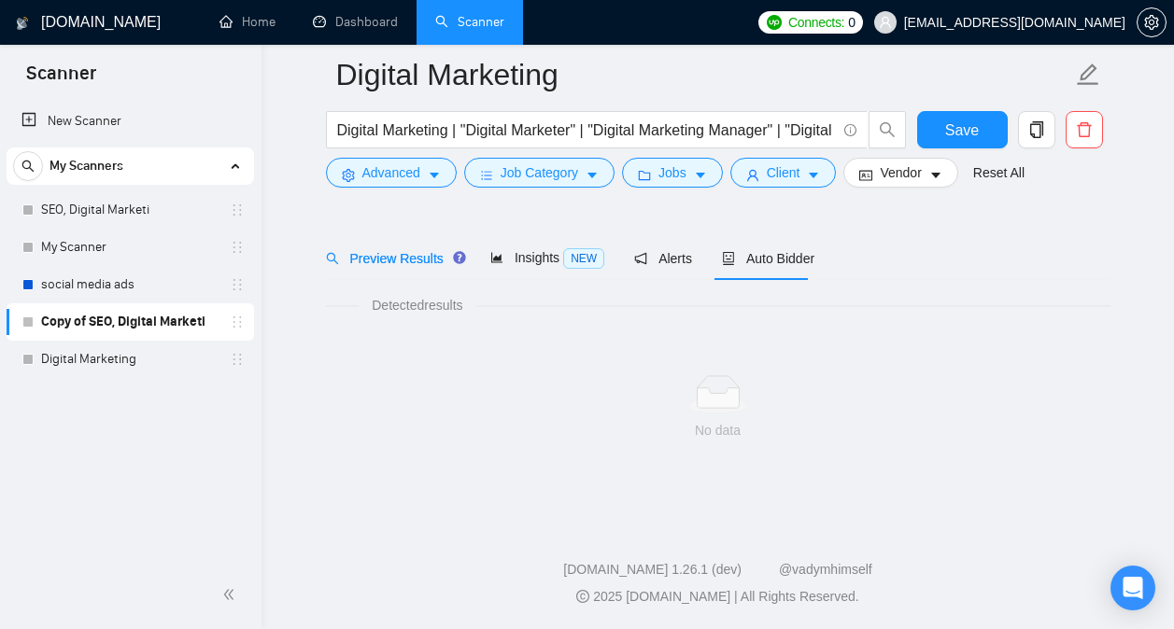
scroll to position [52, 0]
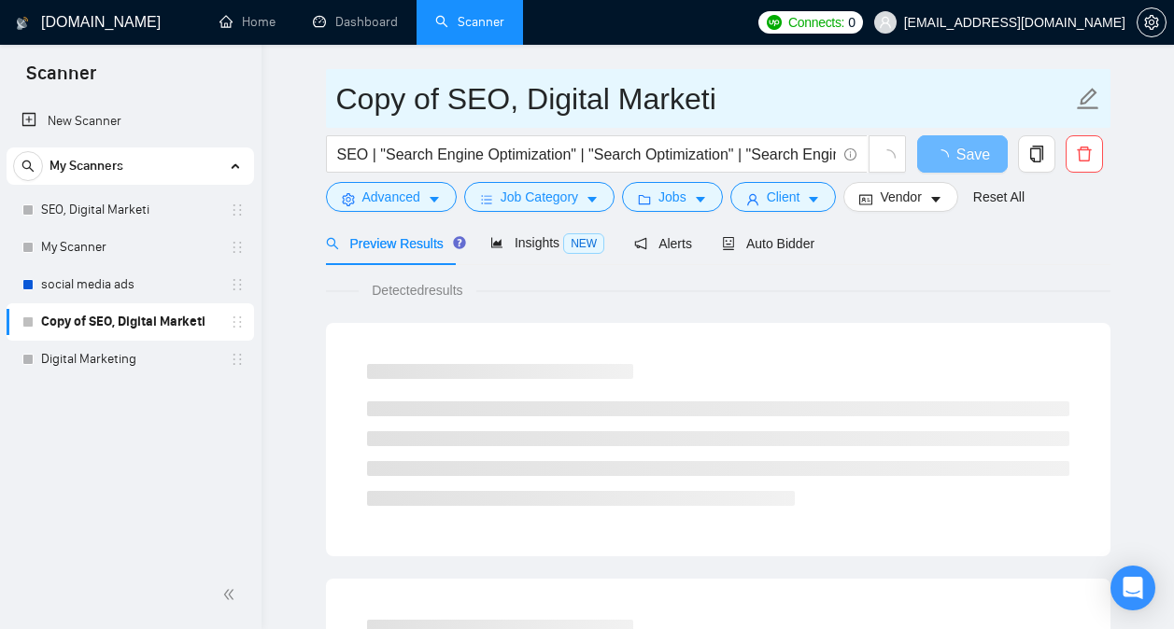
click at [548, 99] on input "Copy of SEO, Digital Marketi" at bounding box center [704, 99] width 736 height 47
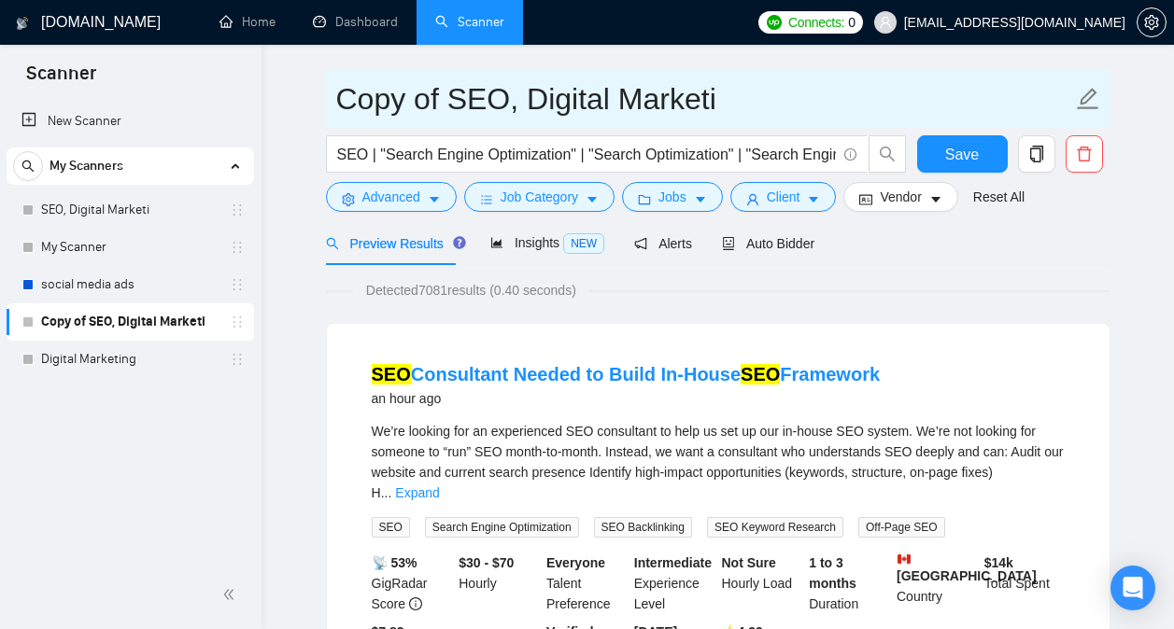
click at [1086, 93] on icon "edit" at bounding box center [1088, 99] width 24 height 24
drag, startPoint x: 705, startPoint y: 95, endPoint x: 463, endPoint y: 78, distance: 242.5
click at [463, 78] on input "Copy of SEO, Digital Marketi" at bounding box center [704, 99] width 736 height 47
click at [586, 92] on input "Copy of SEO, Digital Marketi" at bounding box center [704, 99] width 736 height 47
drag, startPoint x: 740, startPoint y: 106, endPoint x: 303, endPoint y: 73, distance: 438.3
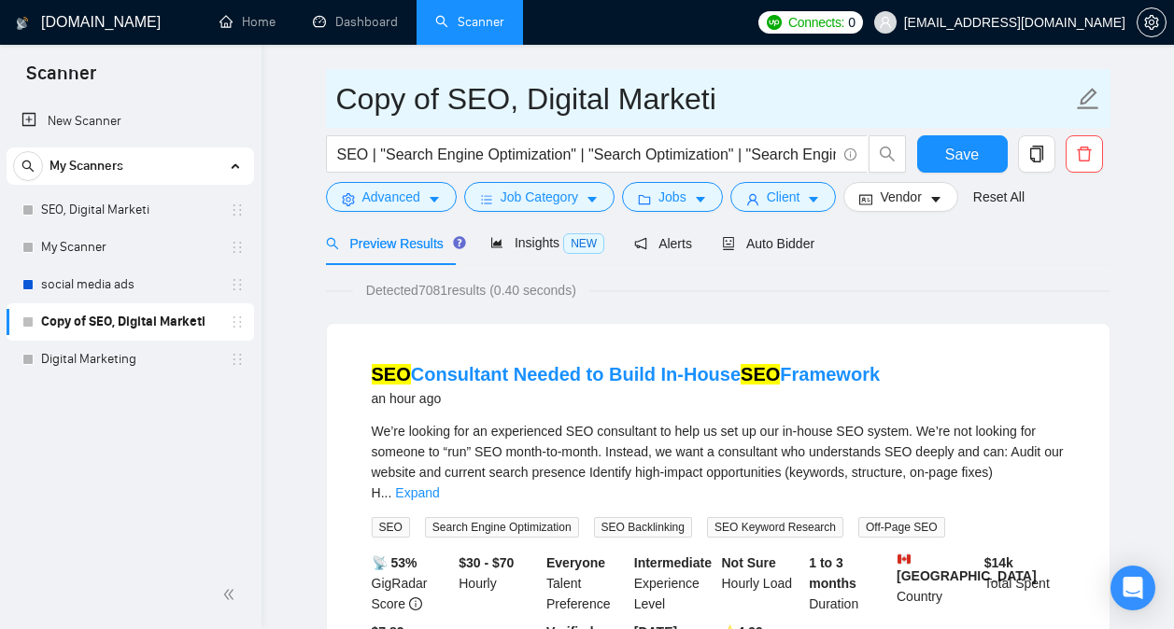
type input "SEO"
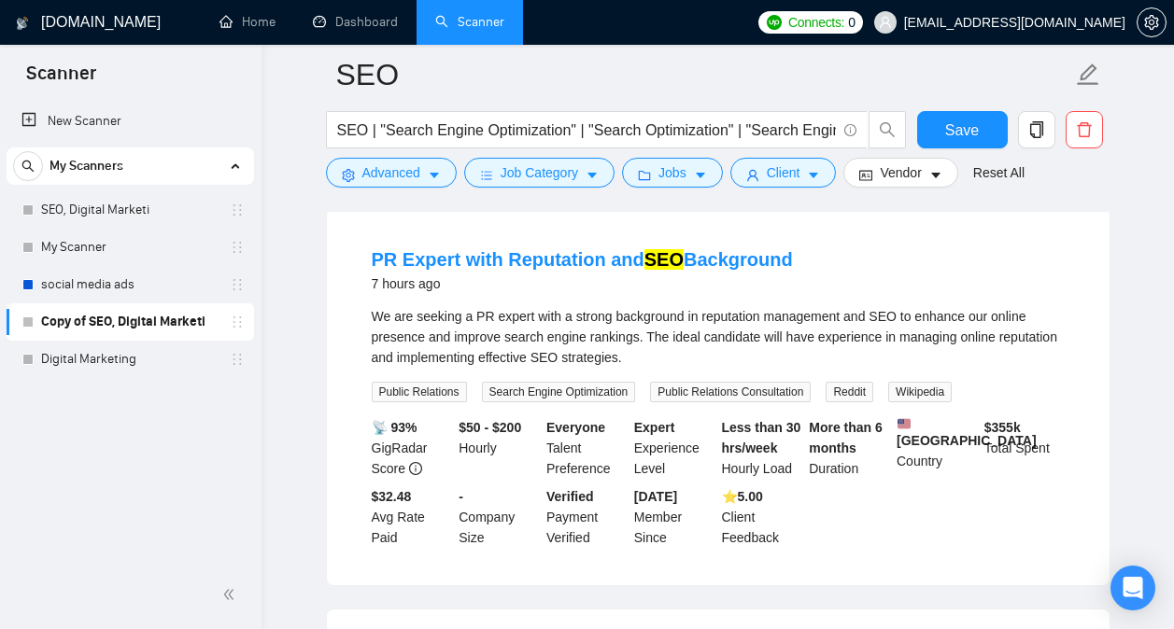
scroll to position [602, 0]
click at [757, 250] on link "PR Expert with Reputation and SEO Background" at bounding box center [582, 260] width 421 height 21
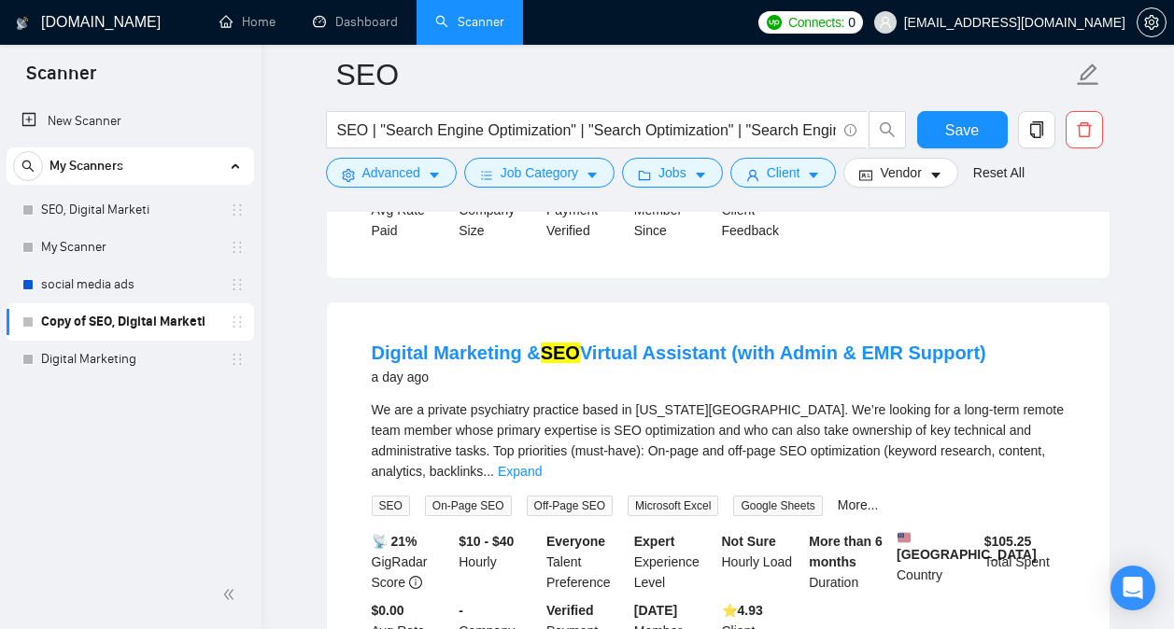
scroll to position [2982, 0]
click at [800, 342] on link "Digital Marketing & SEO Virtual Assistant (with Admin & EMR Support)" at bounding box center [679, 352] width 615 height 21
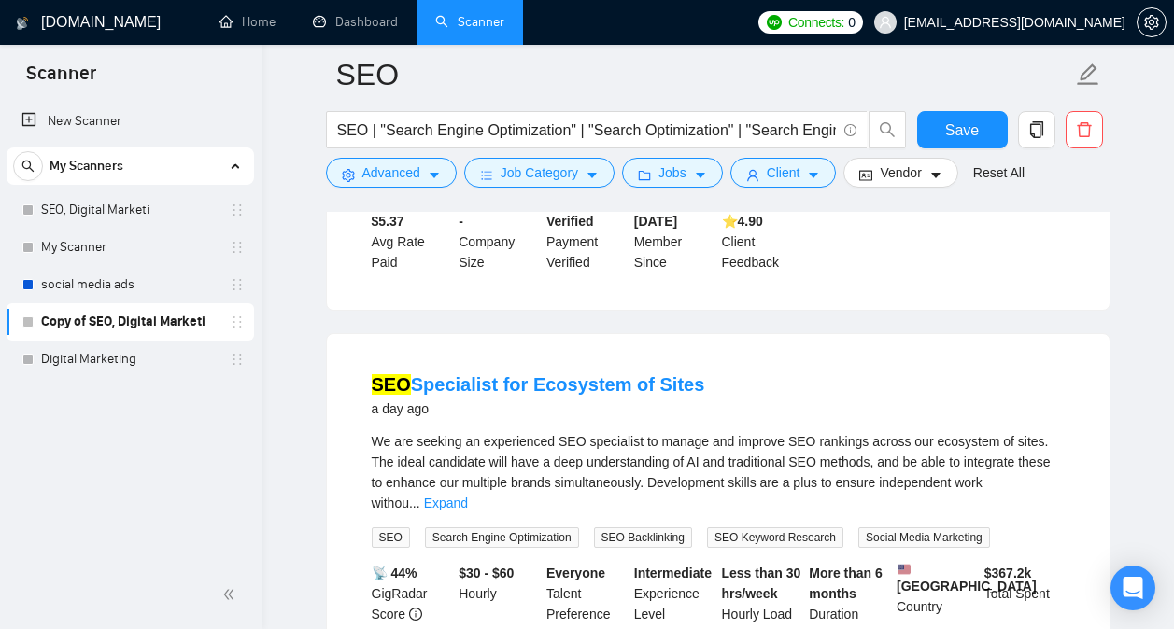
scroll to position [3810, 0]
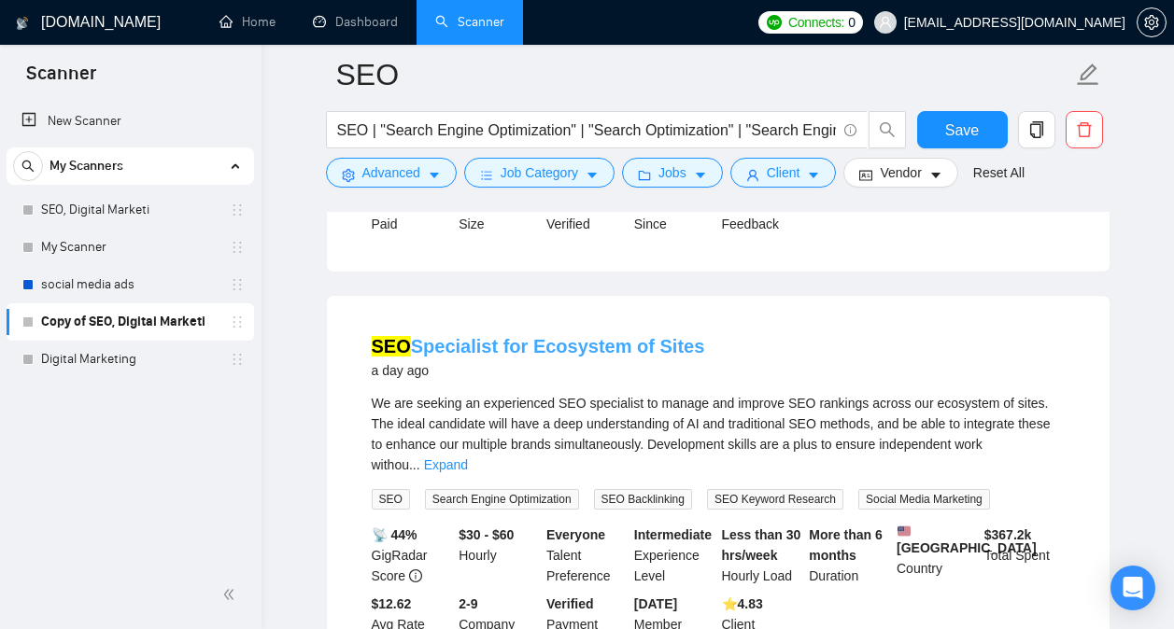
click at [619, 336] on link "SEO Specialist for Ecosystem of Sites" at bounding box center [538, 346] width 333 height 21
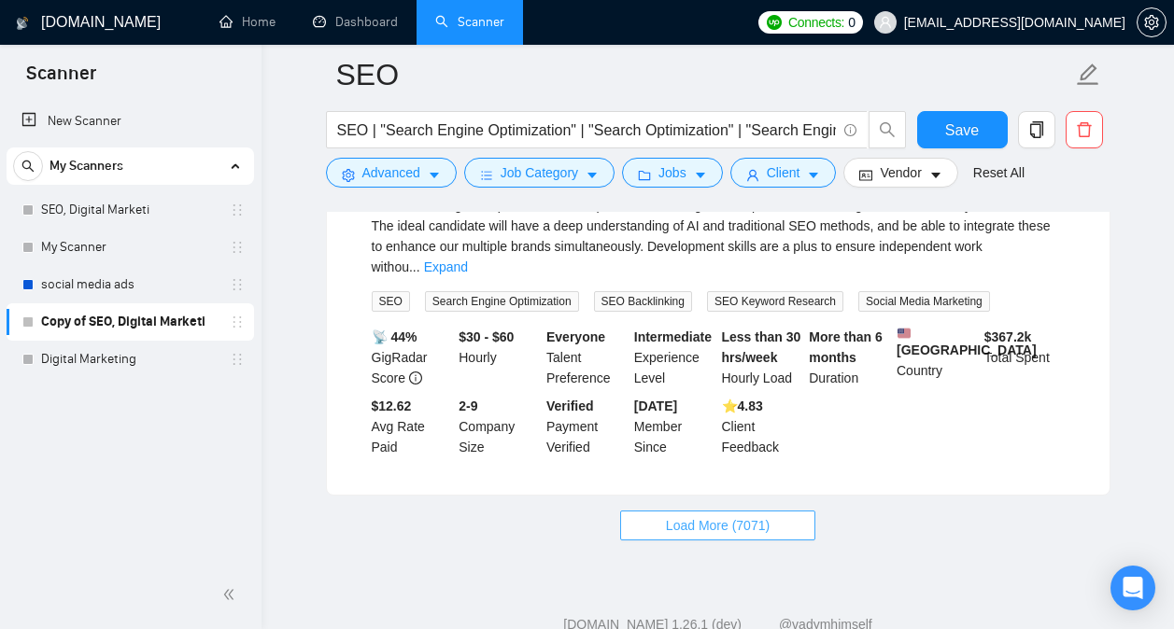
click at [790, 511] on button "Load More (7071)" at bounding box center [717, 526] width 195 height 30
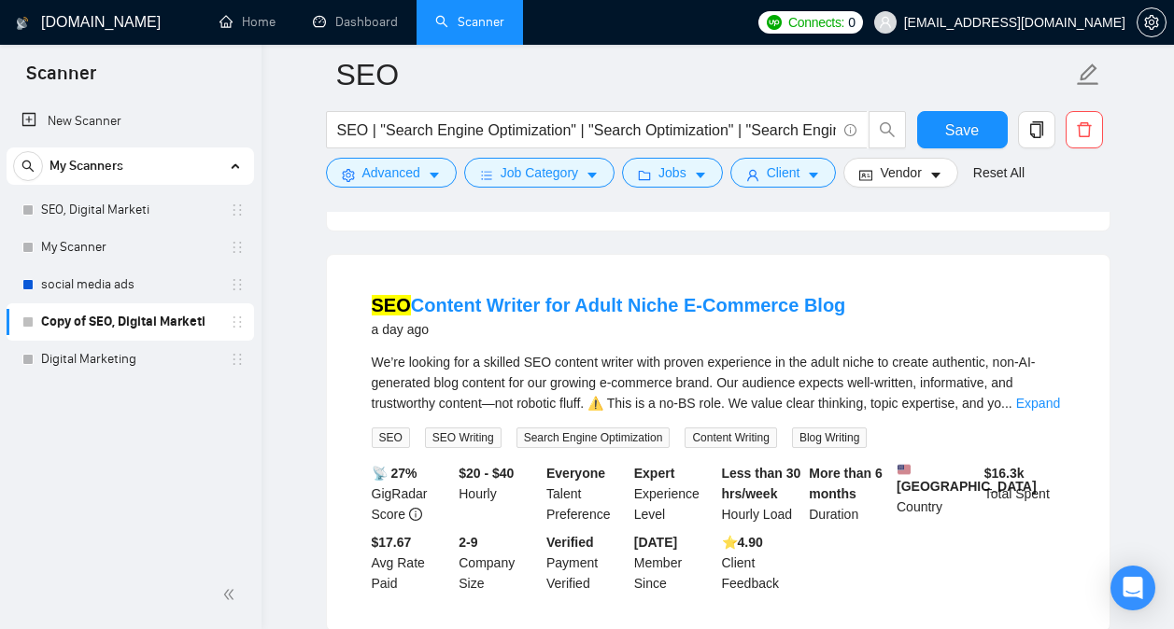
scroll to position [5149, 0]
click at [756, 294] on link "SEO Content Writer for Adult Niche E-Commerce Blog" at bounding box center [609, 304] width 474 height 21
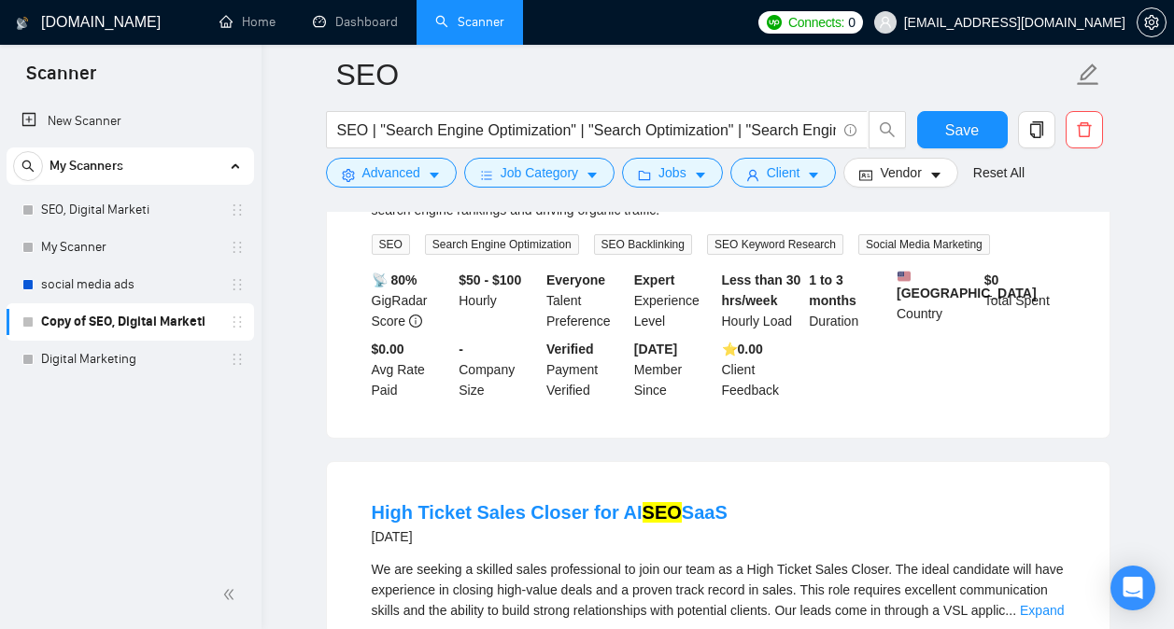
scroll to position [7794, 0]
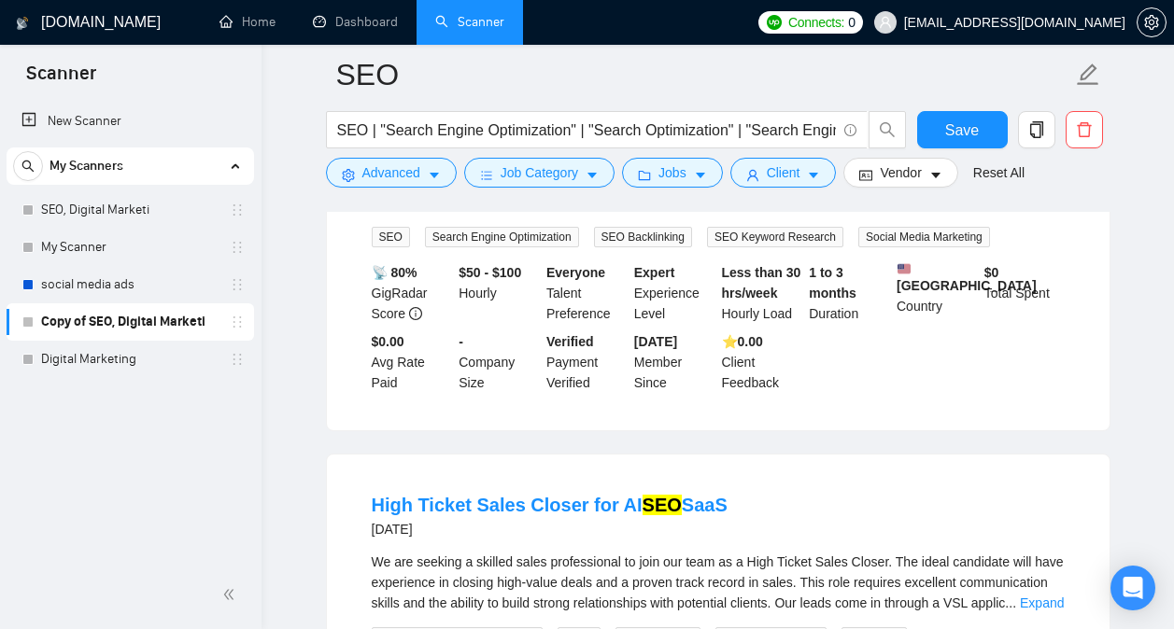
click at [752, 364] on div "Expert SEO Specialist for Moving Company 2 days ago We are seeking an expert SE…" at bounding box center [718, 242] width 783 height 376
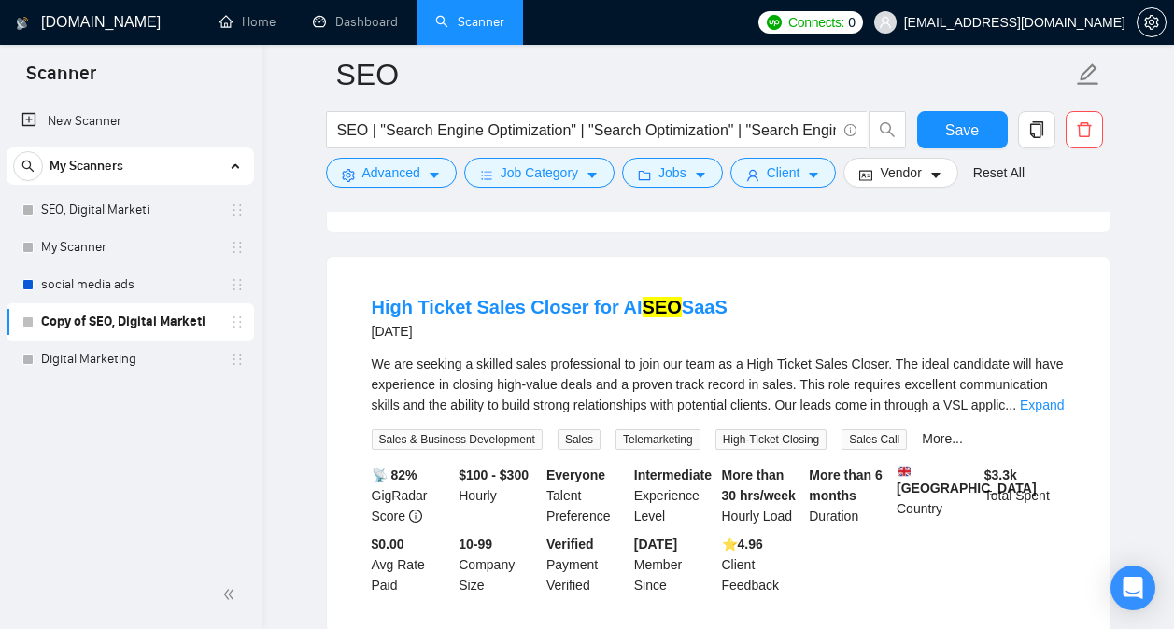
scroll to position [8148, 0]
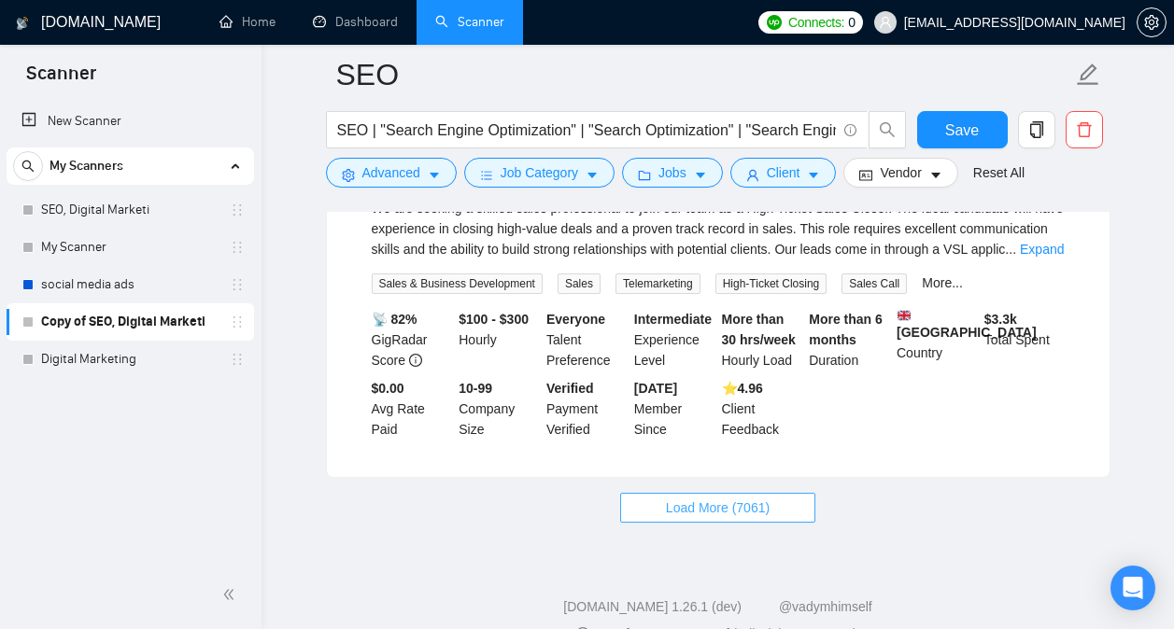
click at [777, 493] on button "Load More (7061)" at bounding box center [717, 508] width 195 height 30
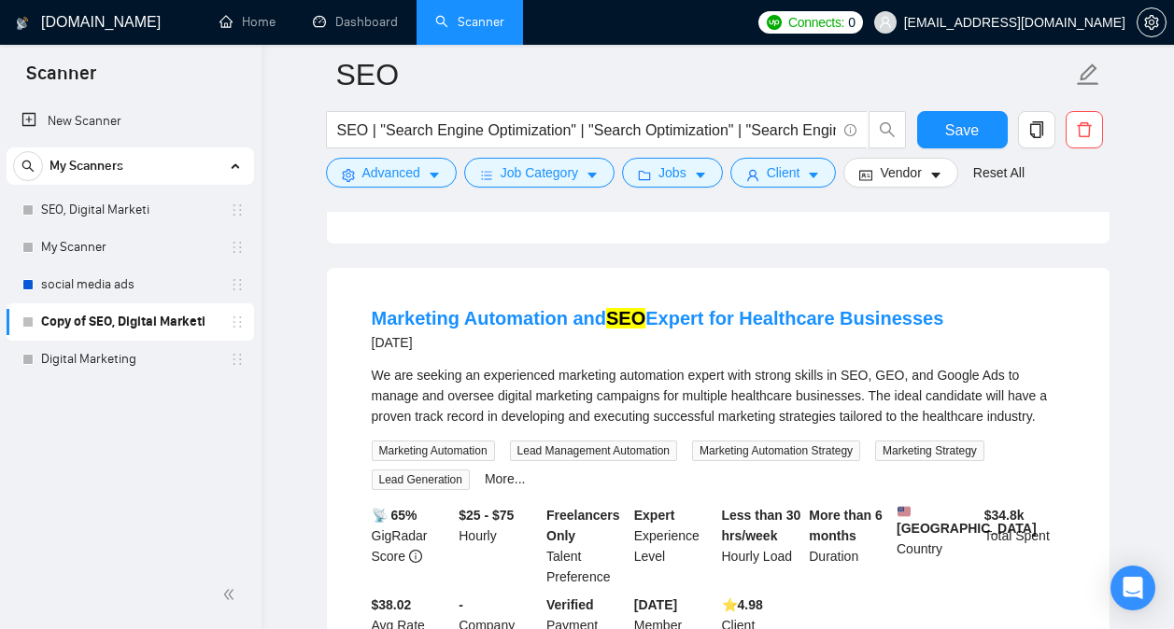
scroll to position [10743, 0]
click at [827, 309] on link "Marketing Automation and SEO Expert for Healthcare Businesses" at bounding box center [658, 319] width 573 height 21
